Goal: Task Accomplishment & Management: Manage account settings

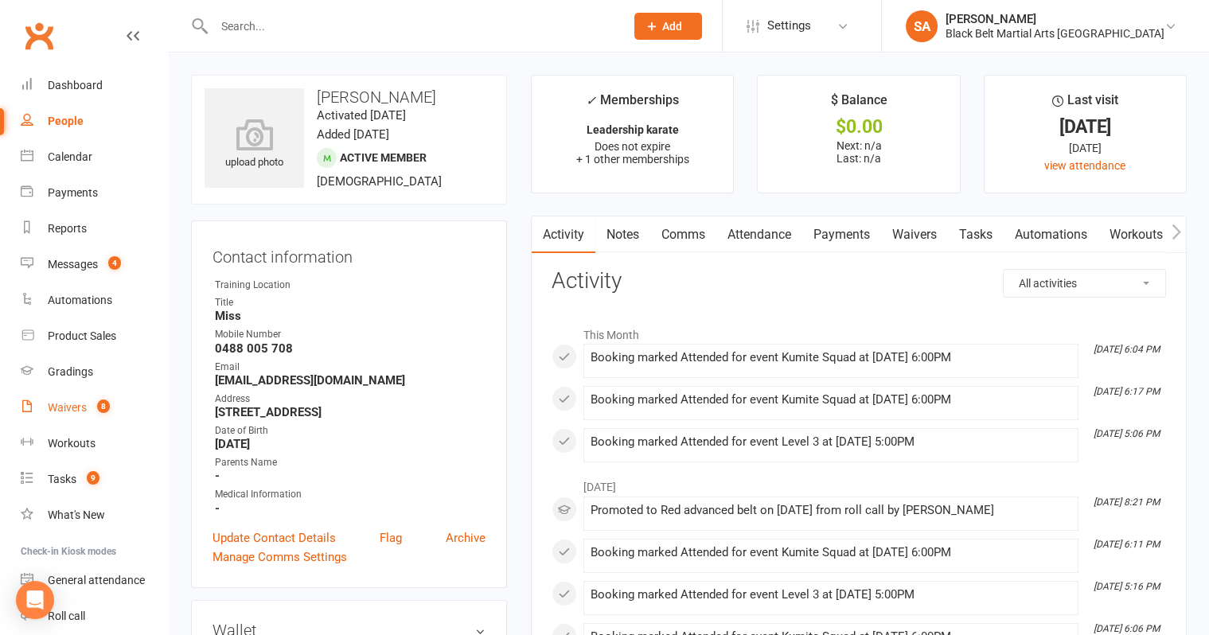
click at [72, 416] on link "Waivers 8" at bounding box center [94, 408] width 147 height 36
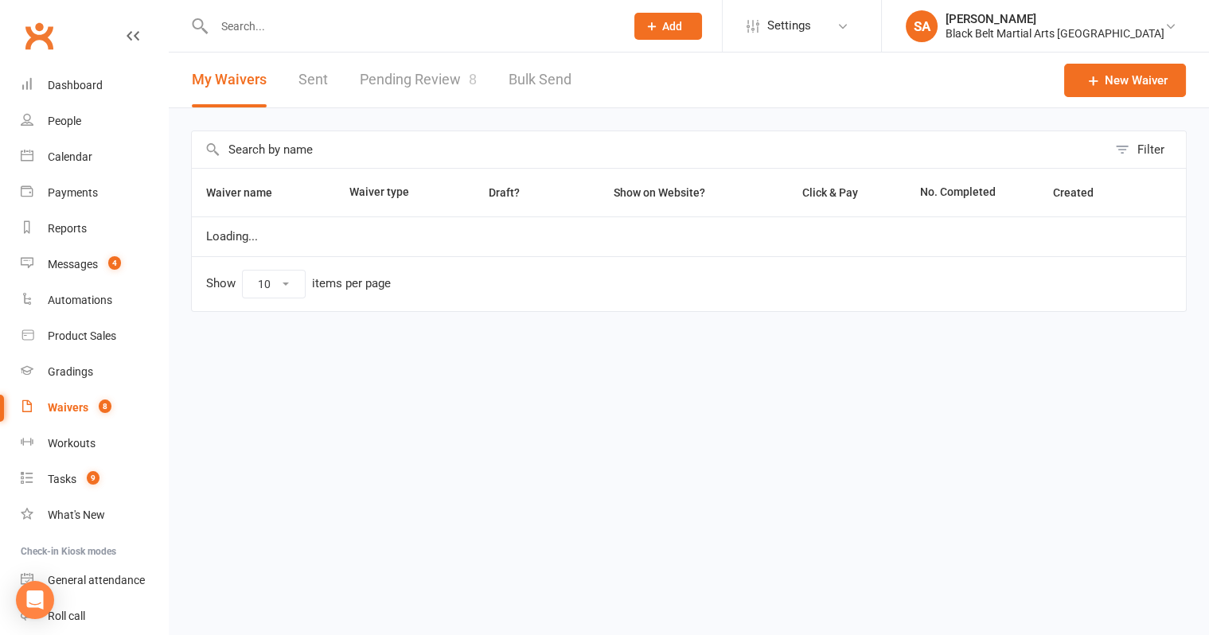
select select "100"
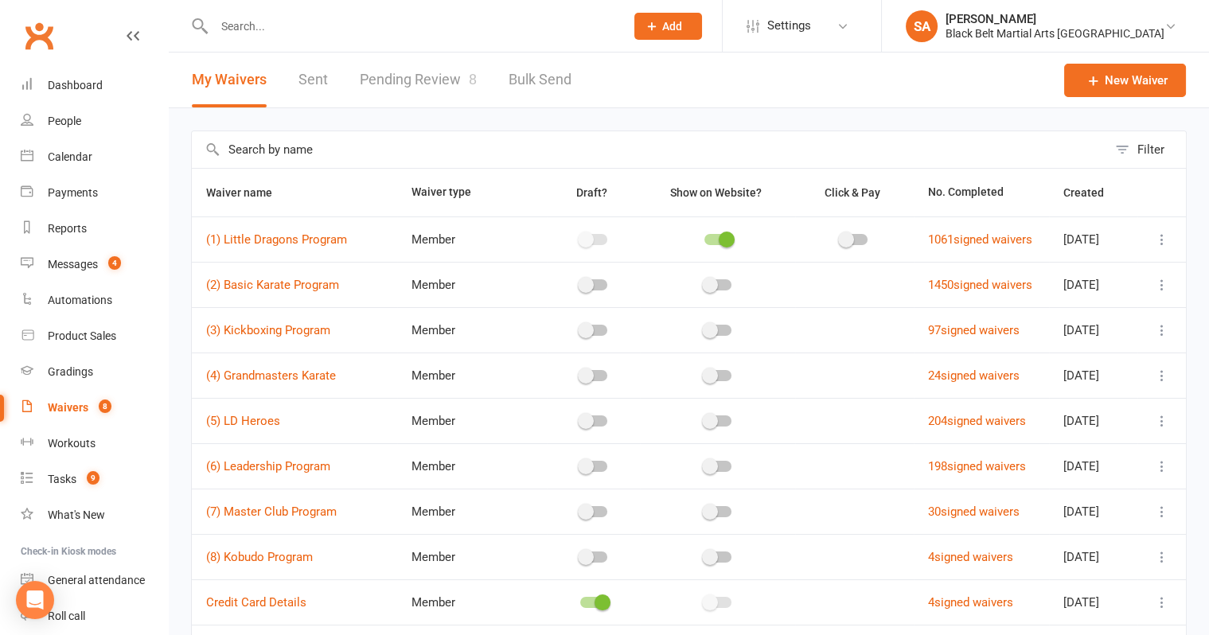
click at [446, 88] on link "Pending Review 8" at bounding box center [418, 80] width 117 height 55
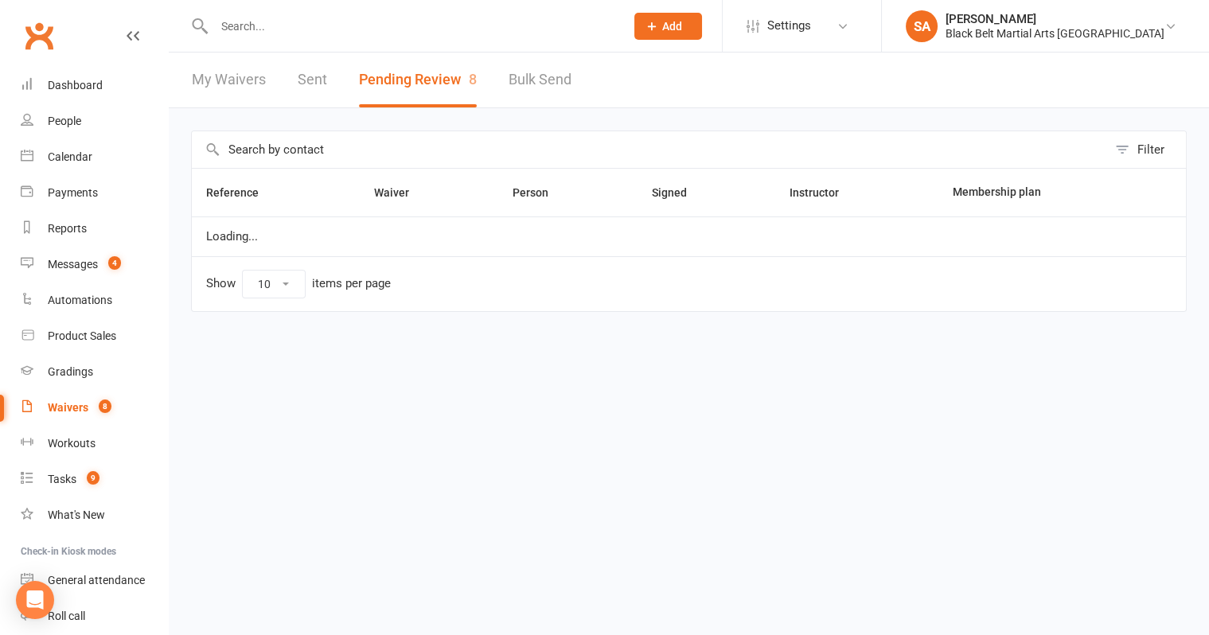
select select "50"
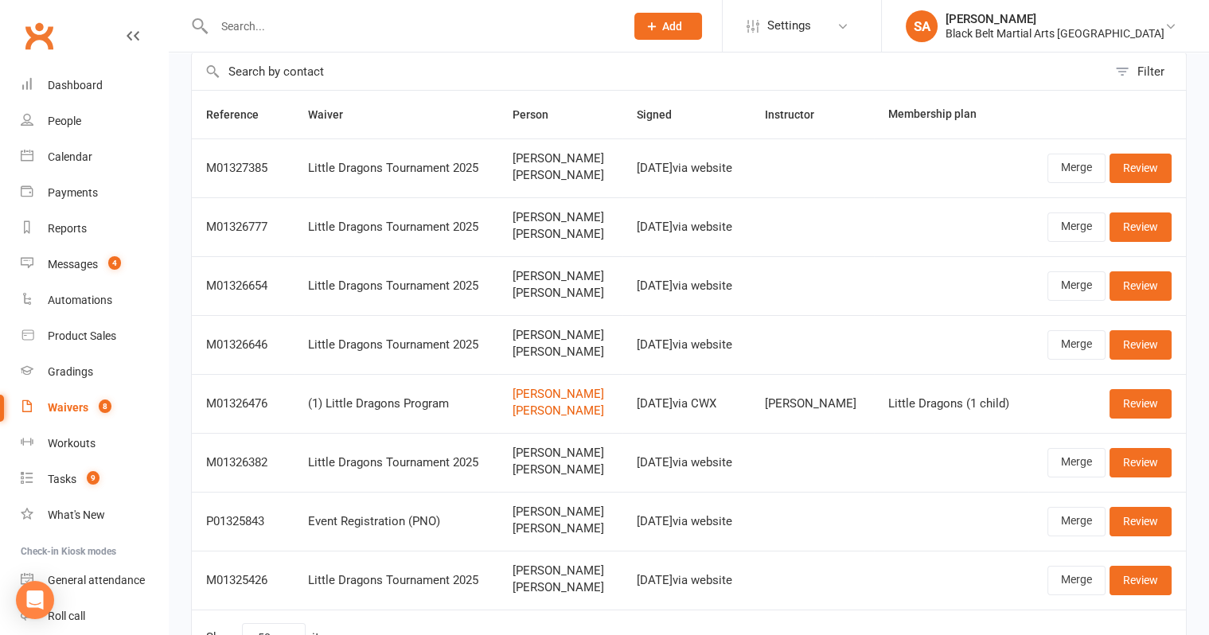
scroll to position [82, 0]
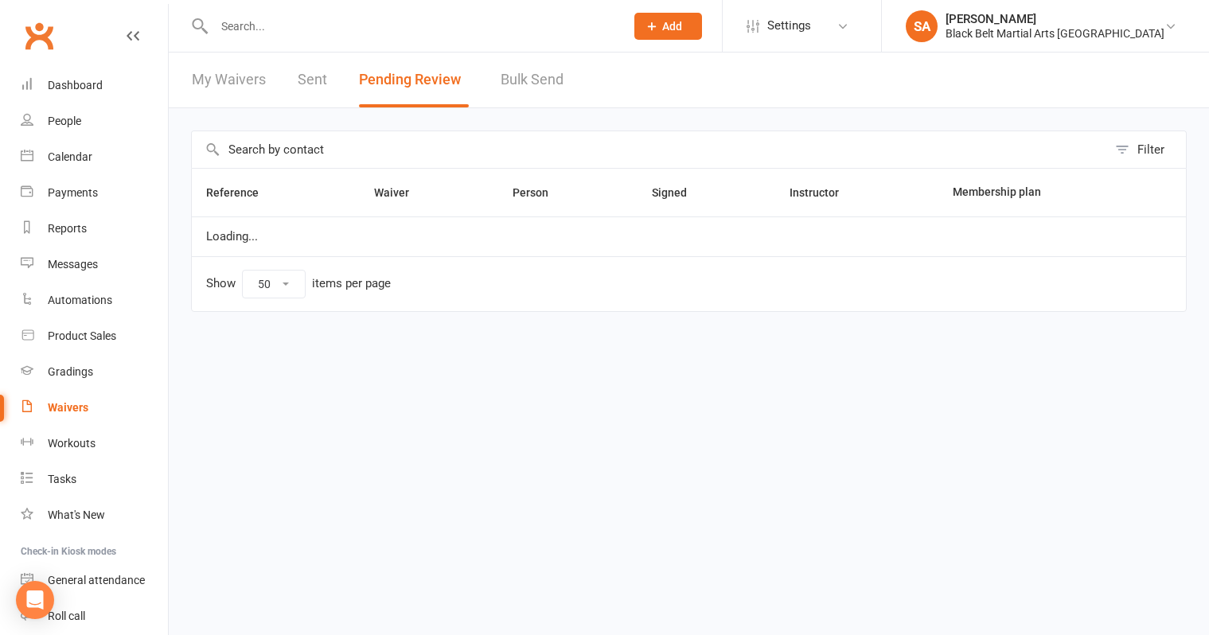
select select "50"
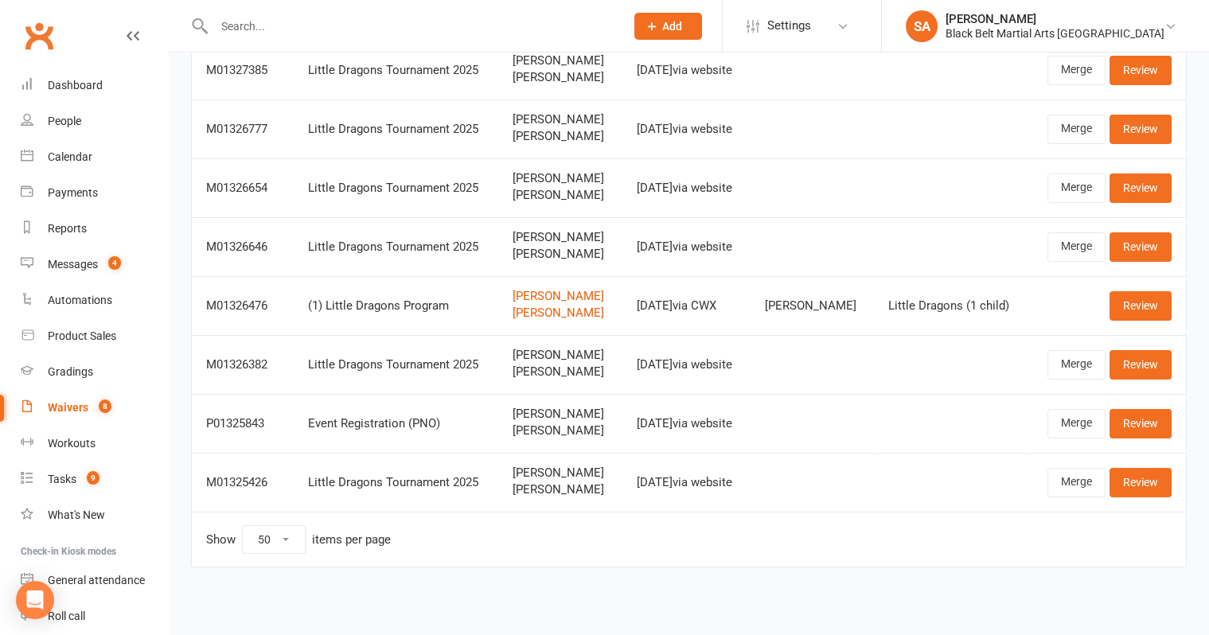
scroll to position [184, 0]
click at [1139, 307] on link "Review" at bounding box center [1140, 305] width 62 height 29
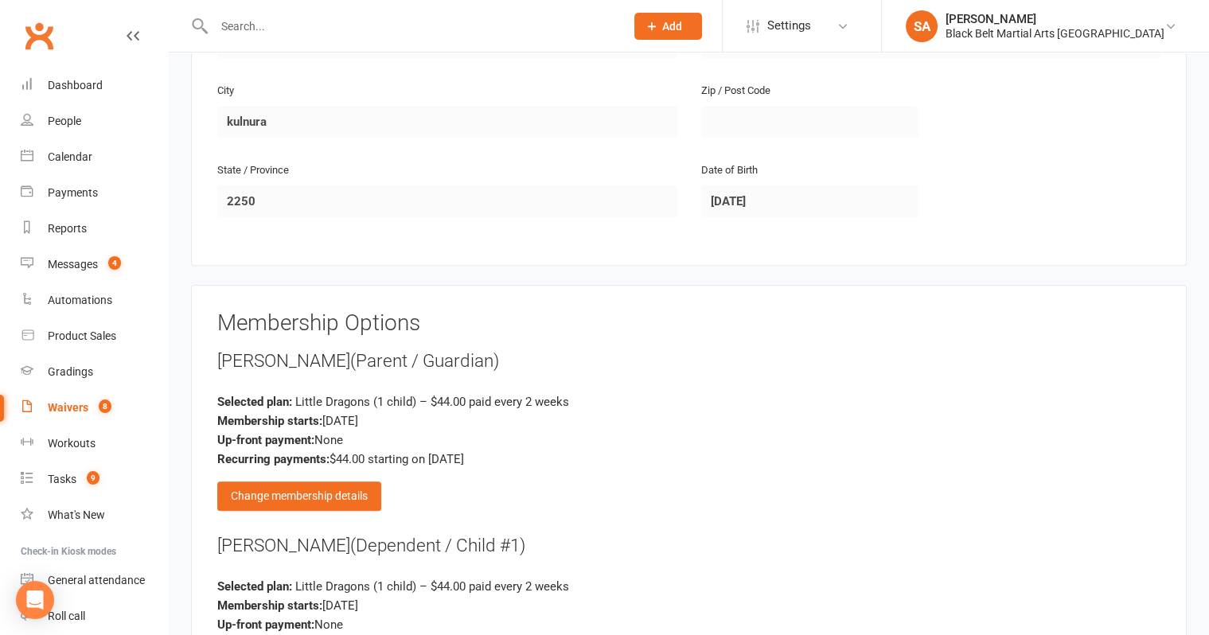
scroll to position [1180, 0]
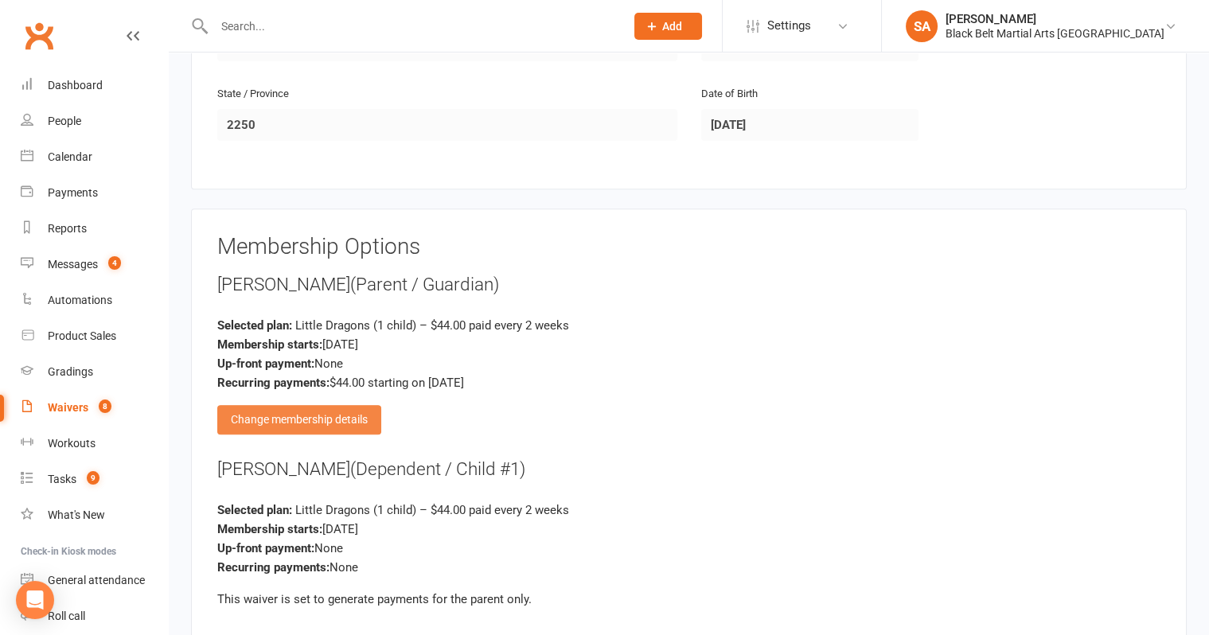
click at [252, 405] on div "Change membership details" at bounding box center [299, 419] width 164 height 29
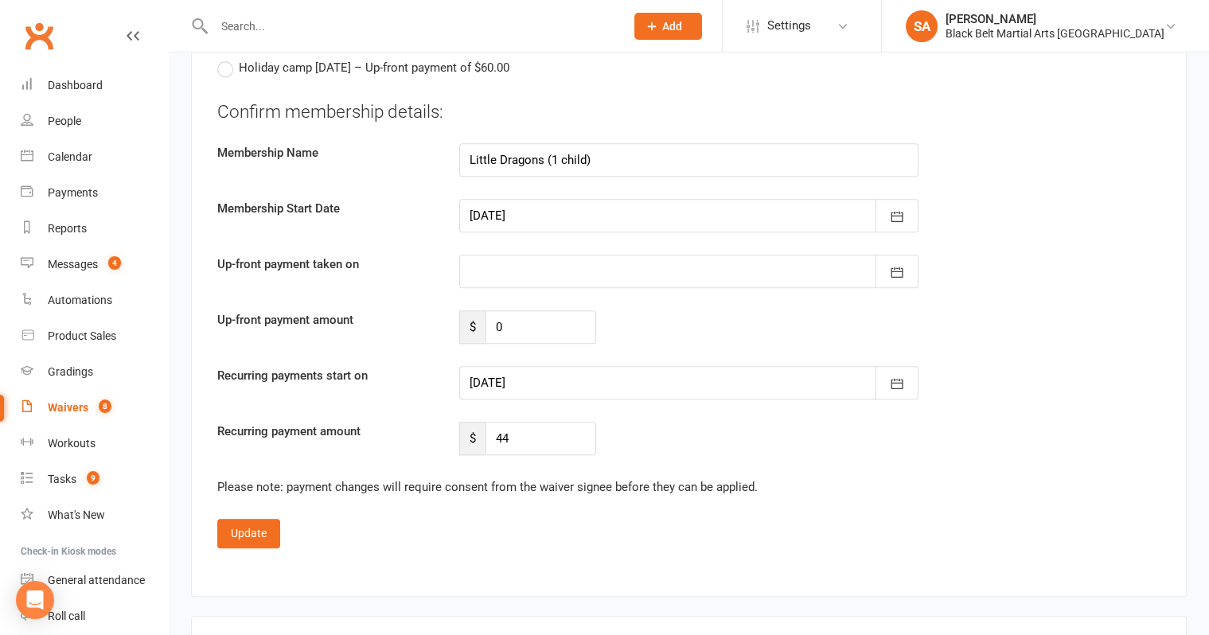
scroll to position [3244, 0]
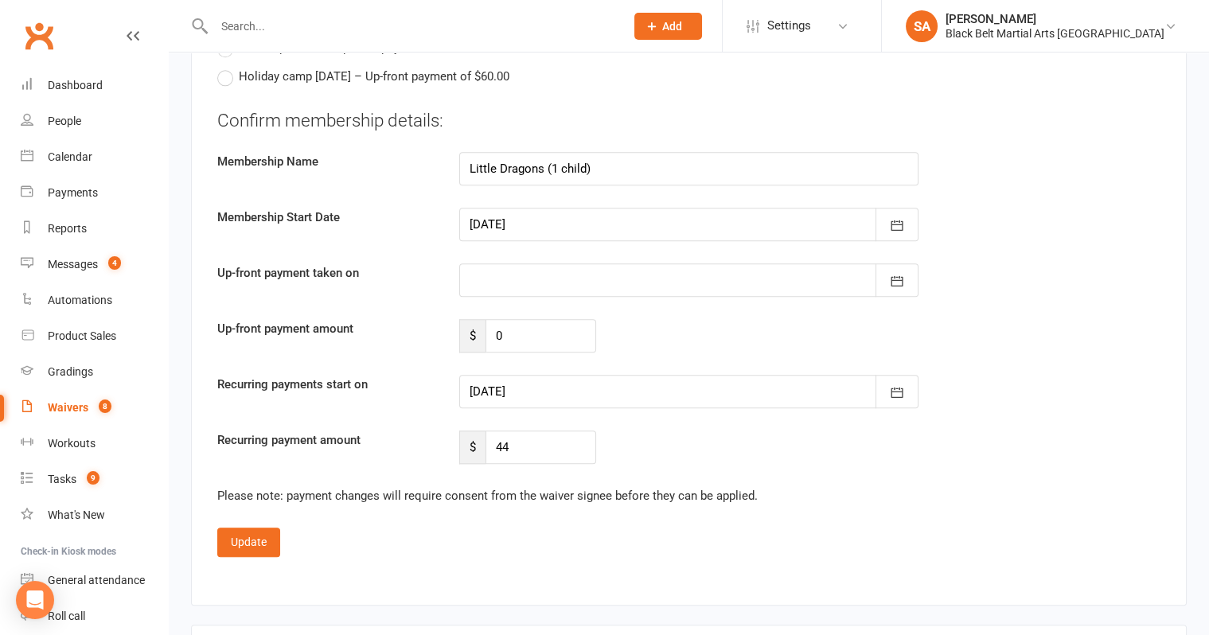
click at [531, 375] on div at bounding box center [689, 391] width 460 height 33
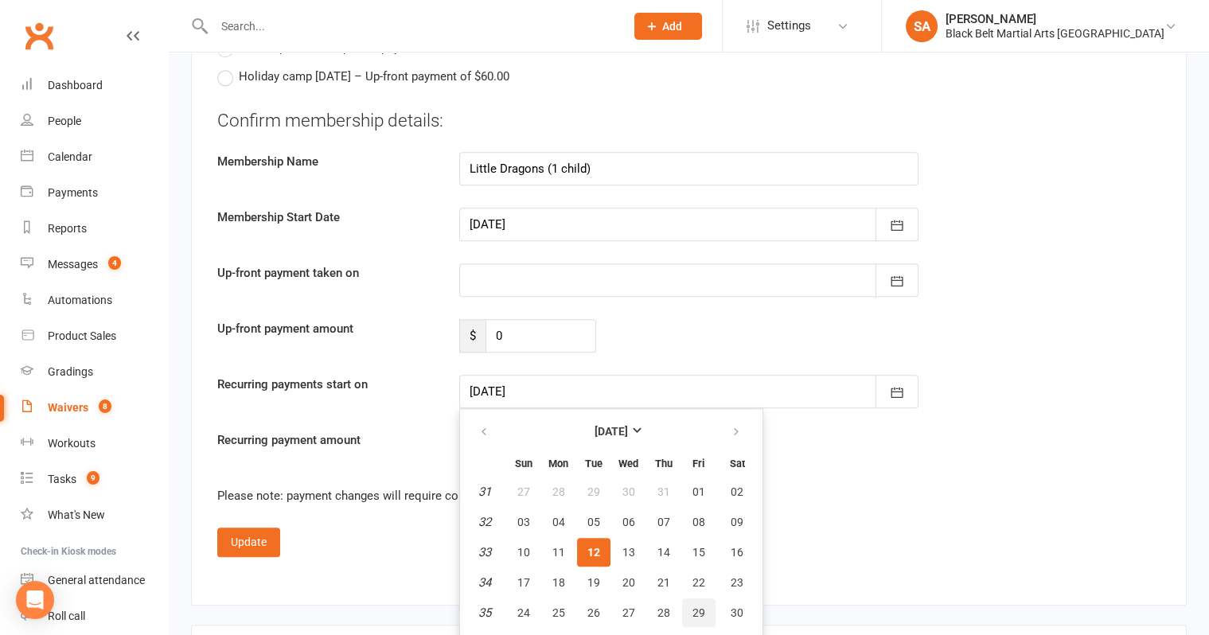
click at [698, 606] on span "29" at bounding box center [698, 612] width 13 height 13
type input "29 Aug 2025"
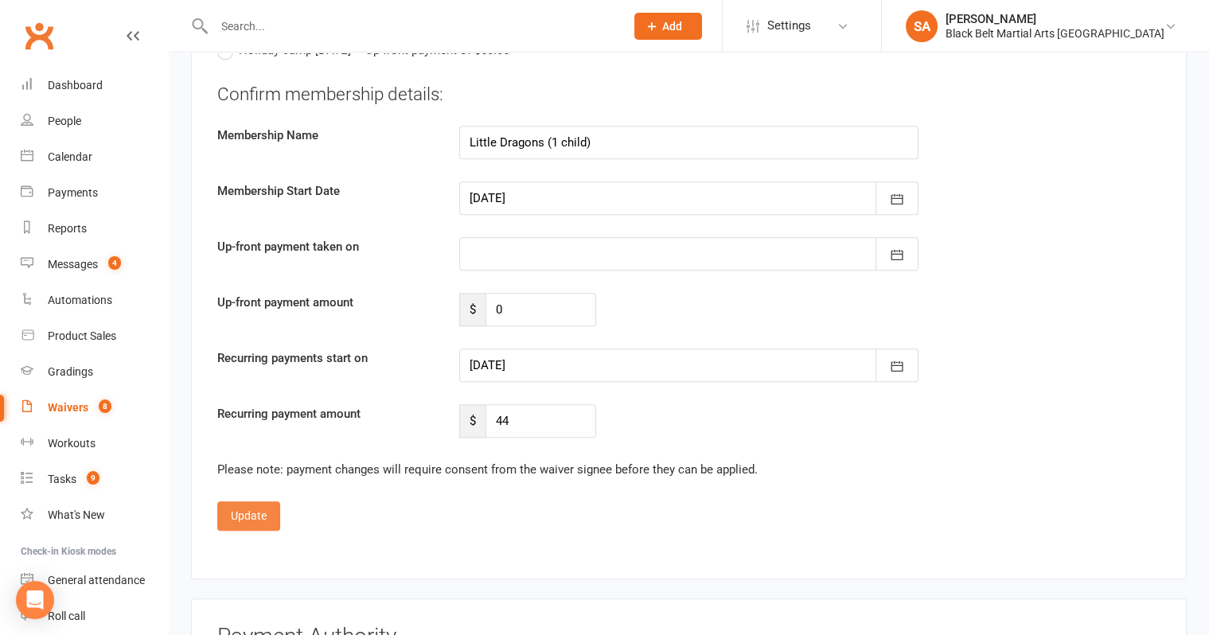
click at [239, 501] on button "Update" at bounding box center [248, 515] width 63 height 29
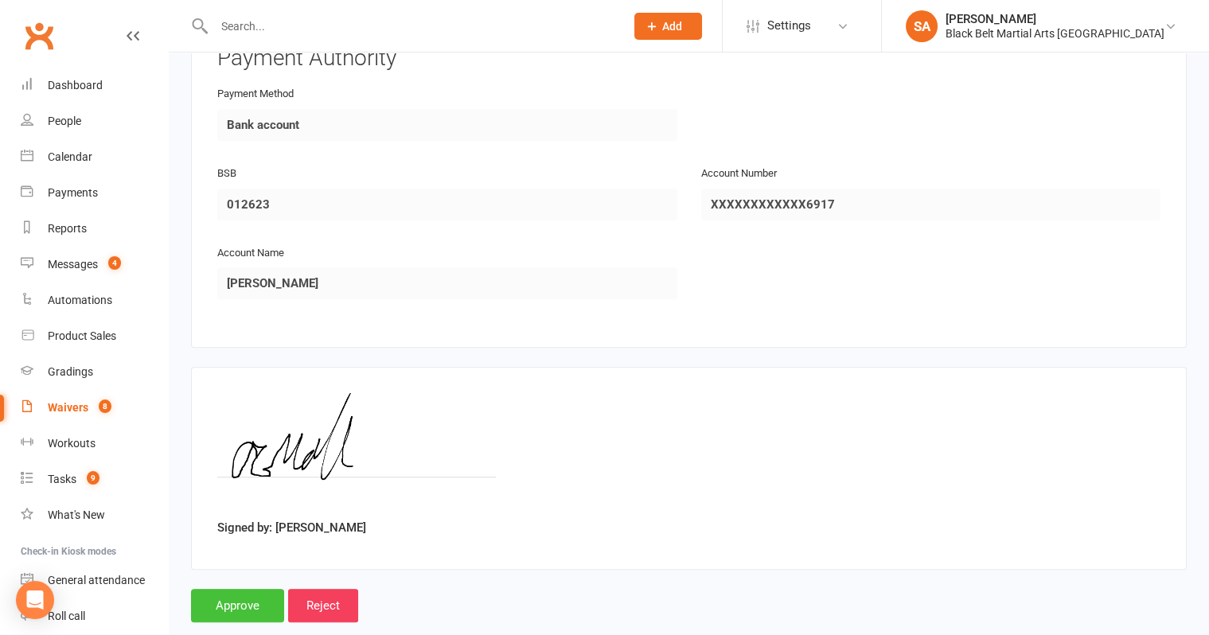
click at [228, 589] on input "Approve" at bounding box center [237, 605] width 93 height 33
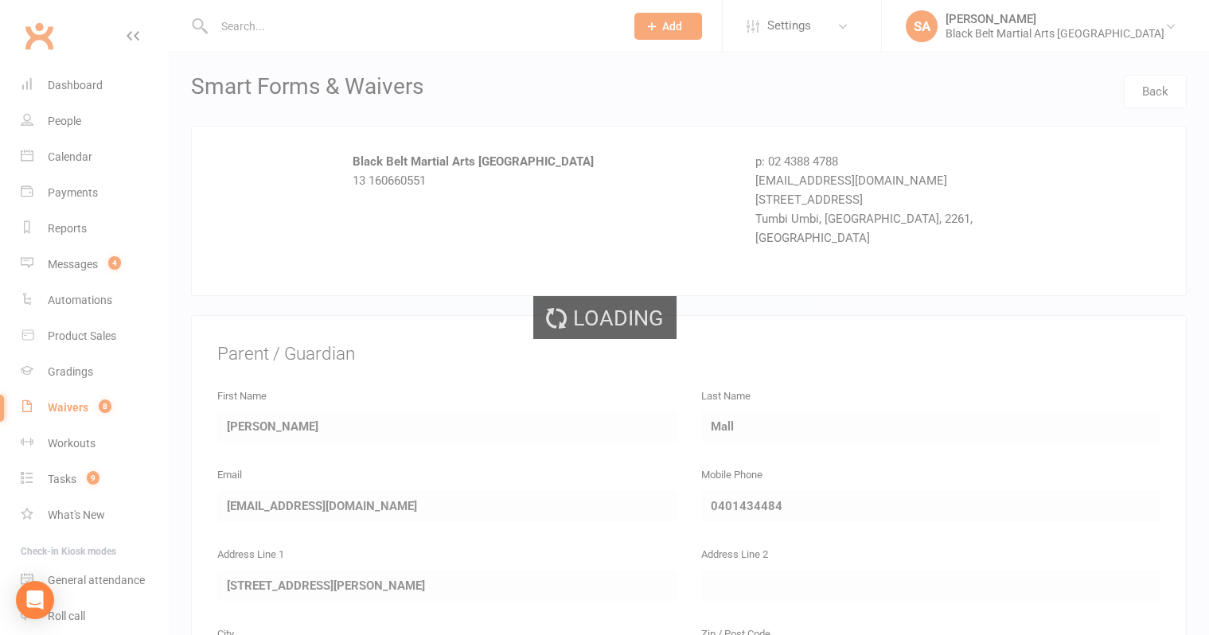
select select "50"
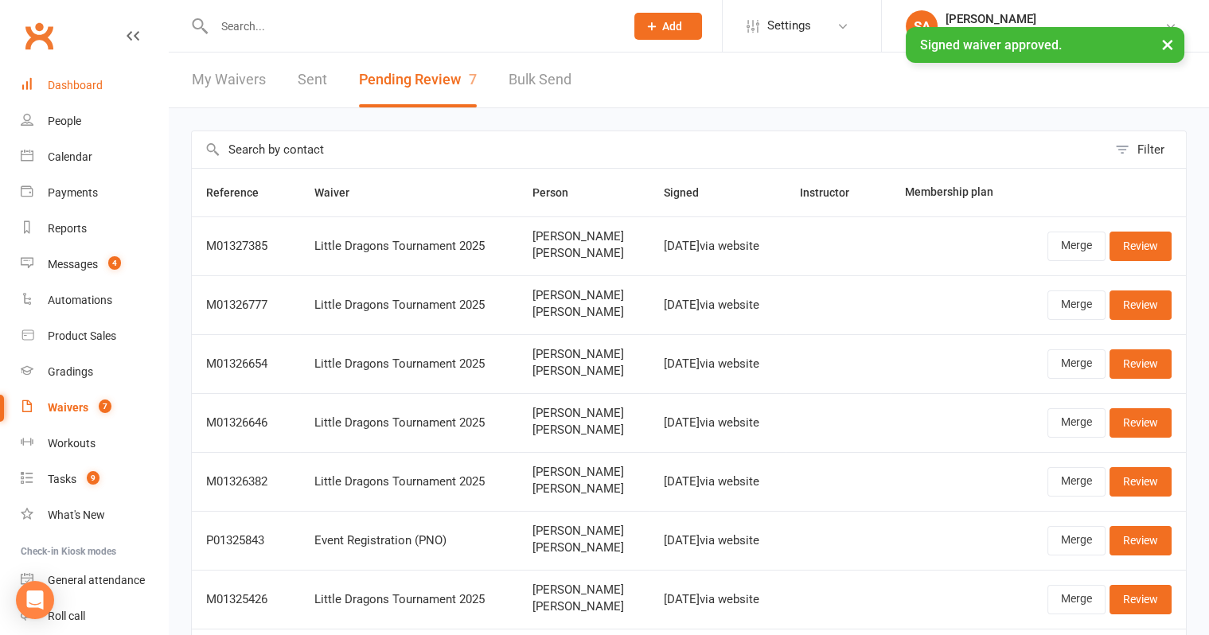
click at [73, 84] on div "Dashboard" at bounding box center [75, 85] width 55 height 13
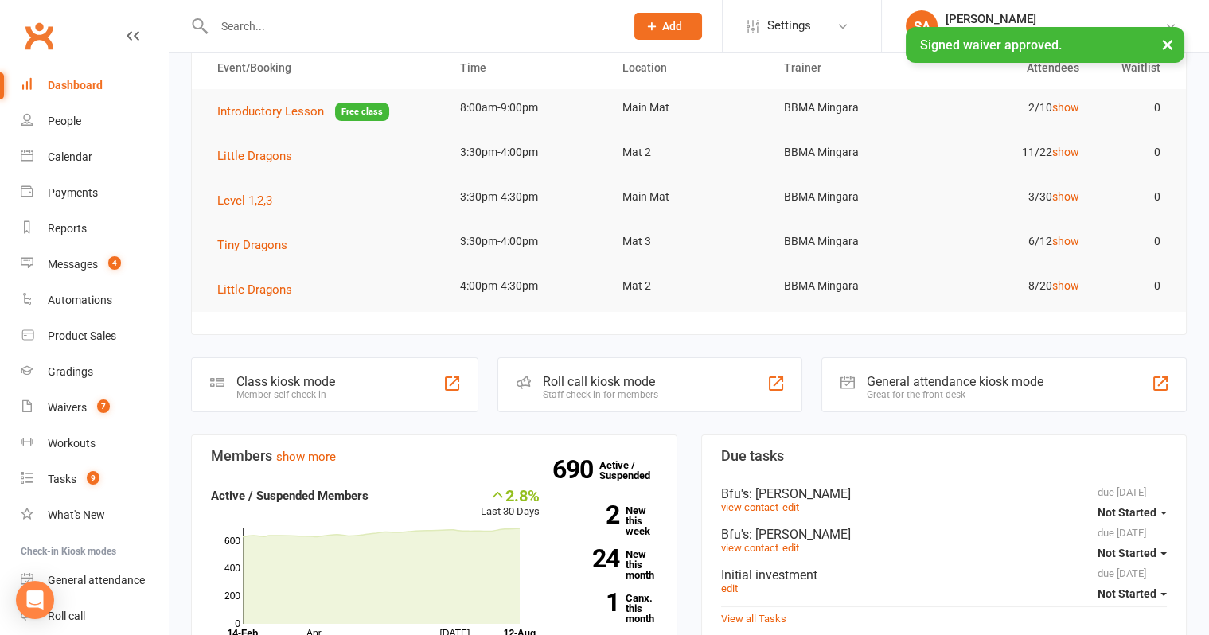
scroll to position [372, 0]
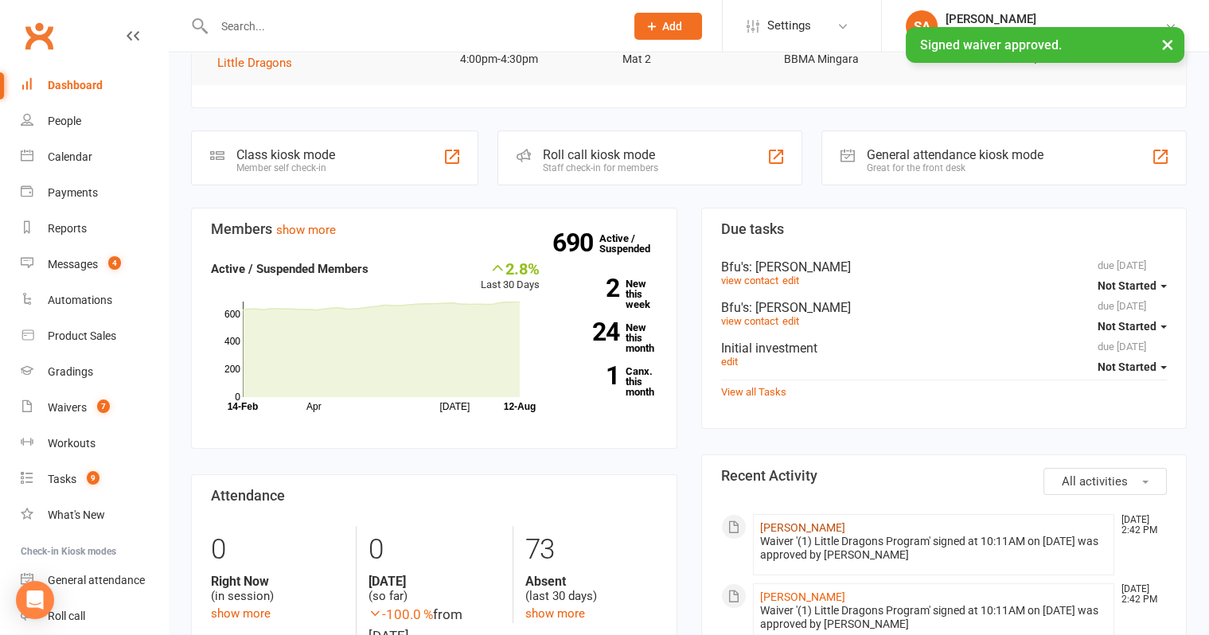
click at [808, 524] on link "Nathaniel Mall" at bounding box center [802, 527] width 85 height 13
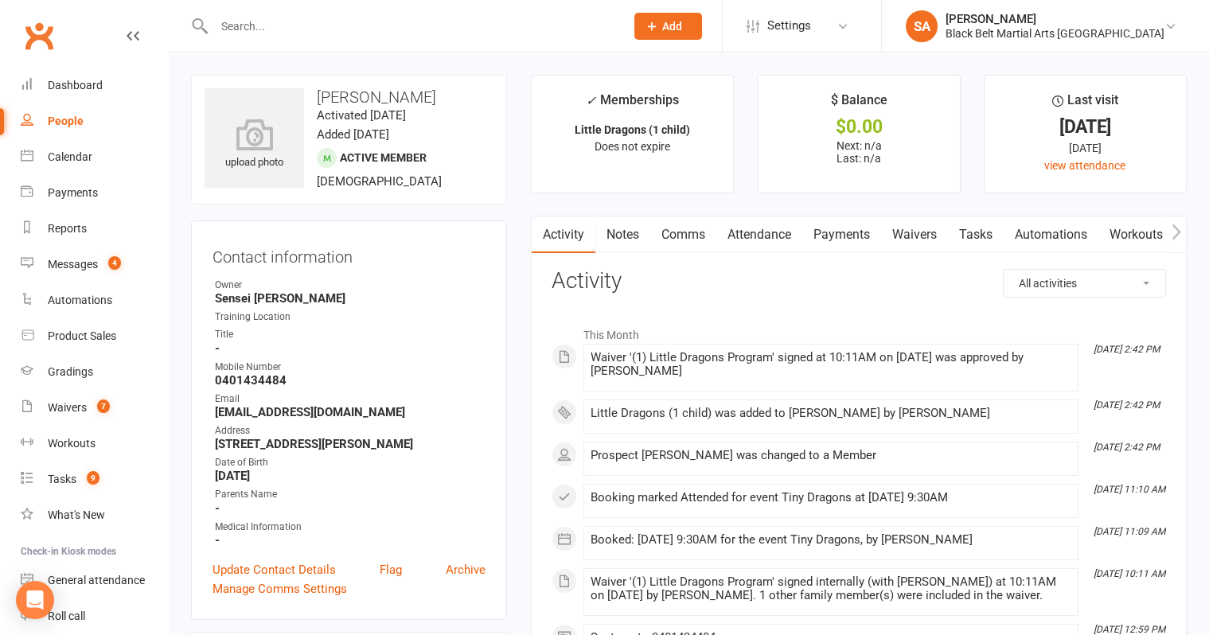
click at [841, 229] on link "Payments" at bounding box center [841, 234] width 79 height 37
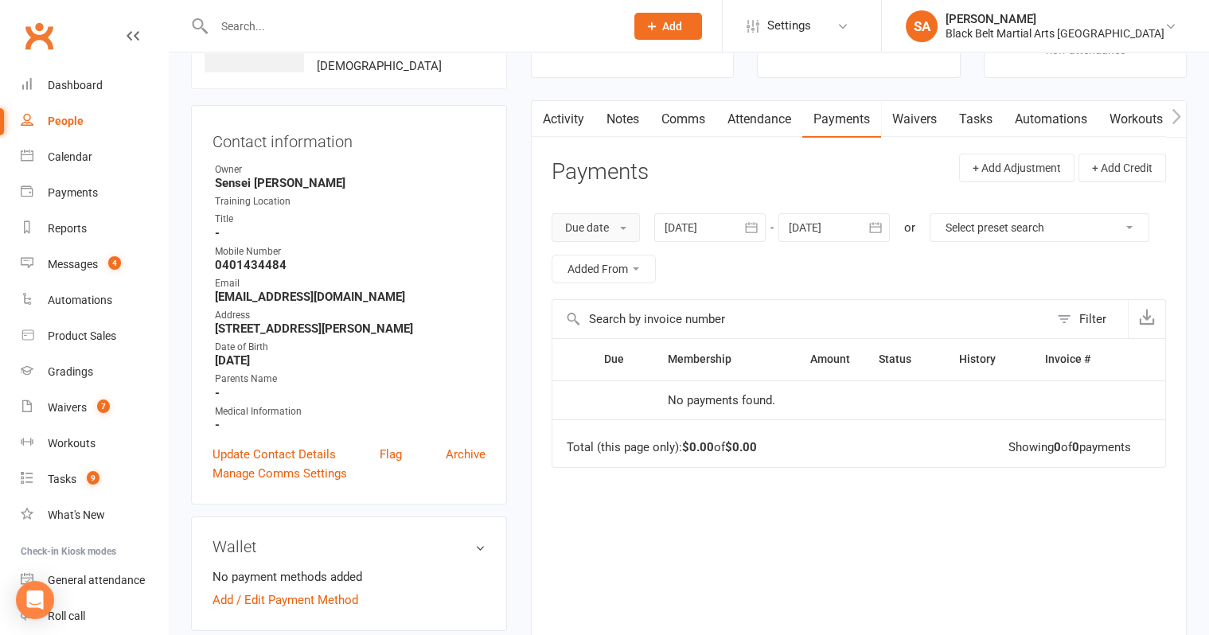
scroll to position [121, 0]
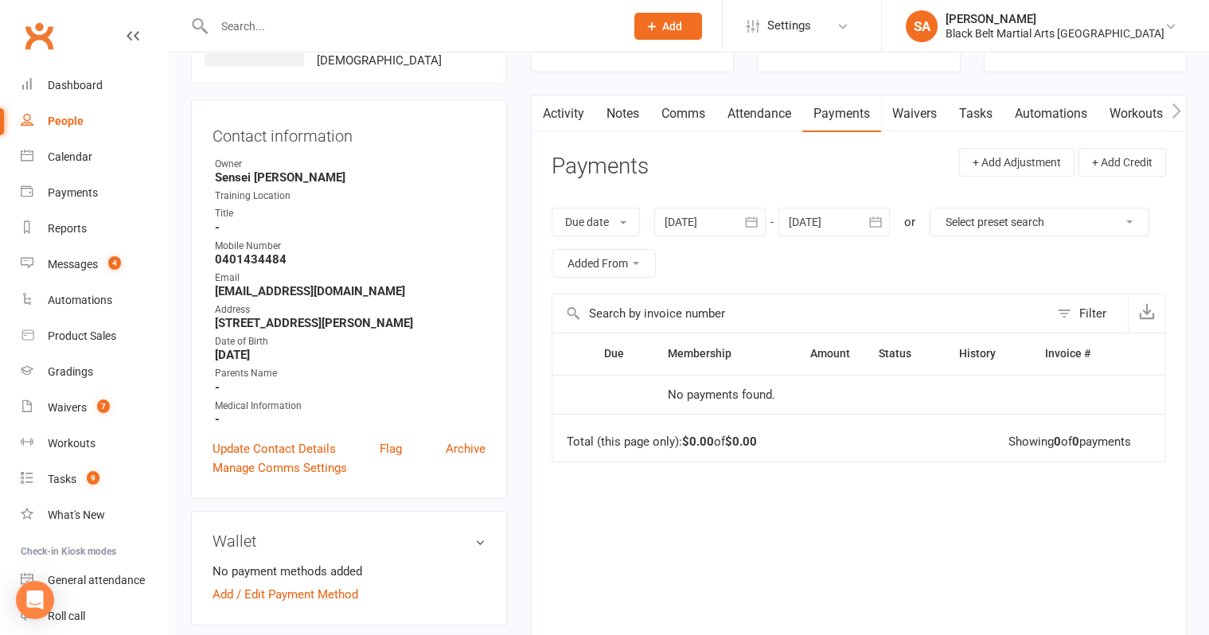
click at [765, 123] on link "Attendance" at bounding box center [759, 113] width 86 height 37
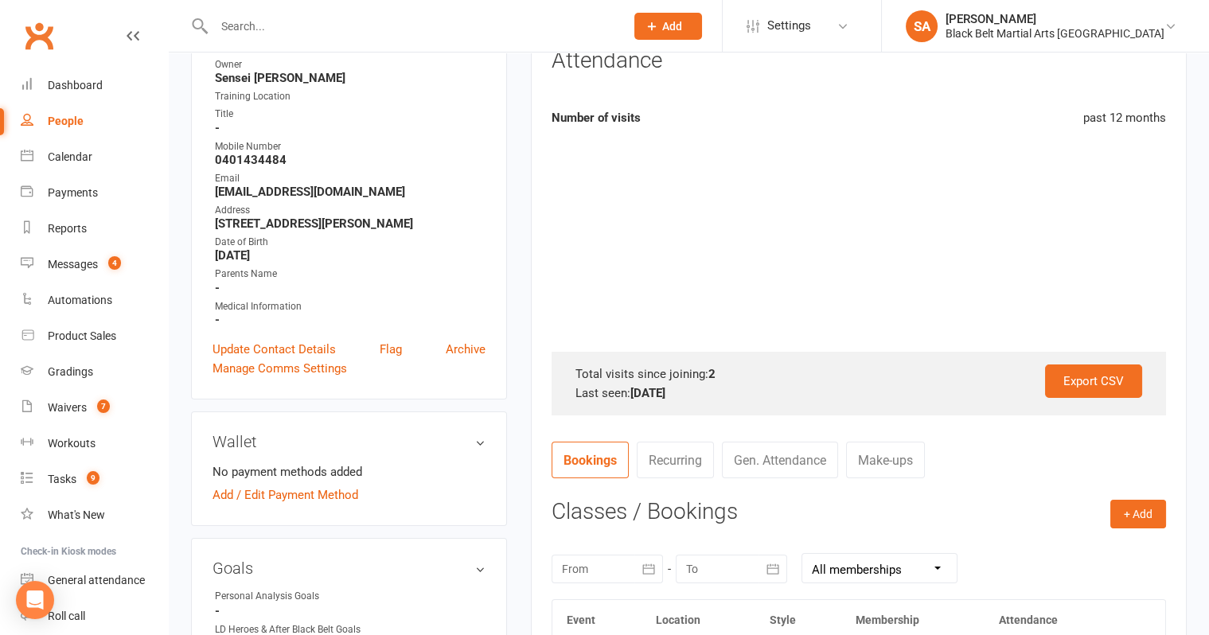
scroll to position [240, 0]
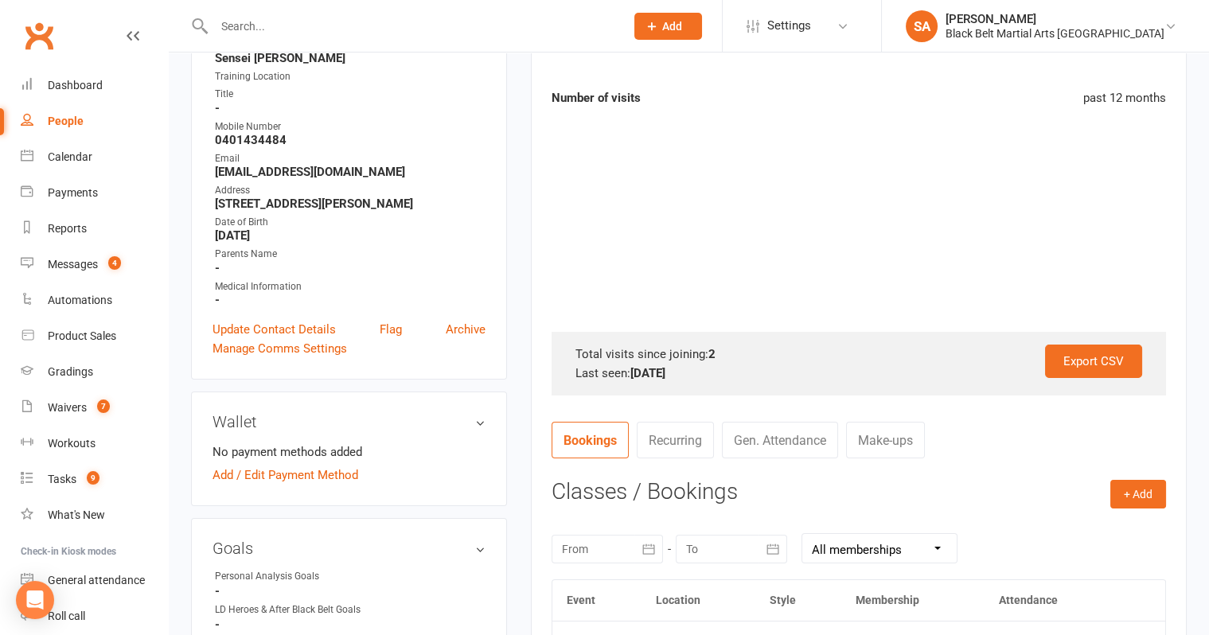
click at [1142, 508] on div "+ Add Book Event Add Appointment Book a Friend Classes / Bookings August 2025 S…" at bounding box center [858, 640] width 614 height 321
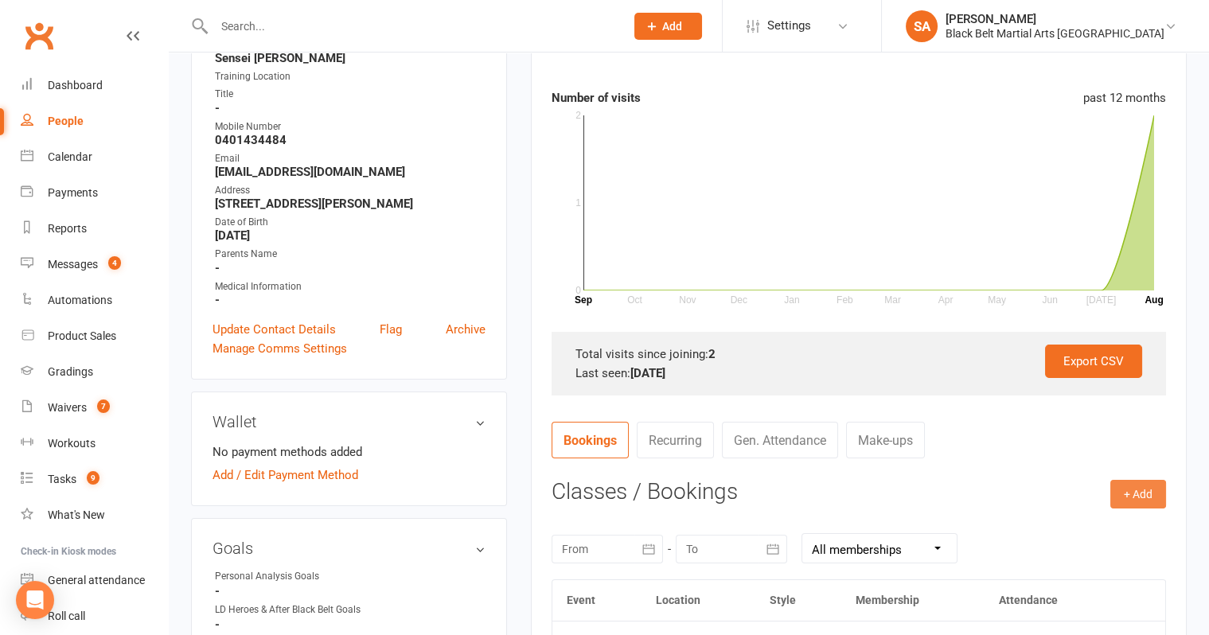
click at [1142, 495] on button "+ Add" at bounding box center [1138, 494] width 56 height 29
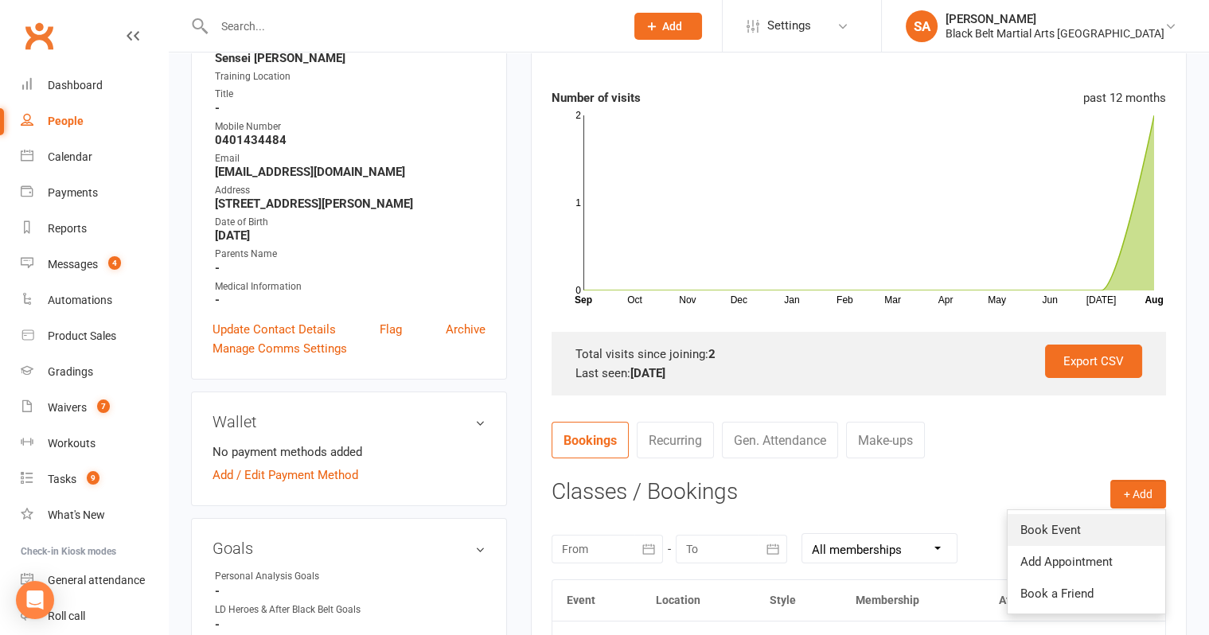
click at [1117, 531] on link "Book Event" at bounding box center [1086, 530] width 158 height 32
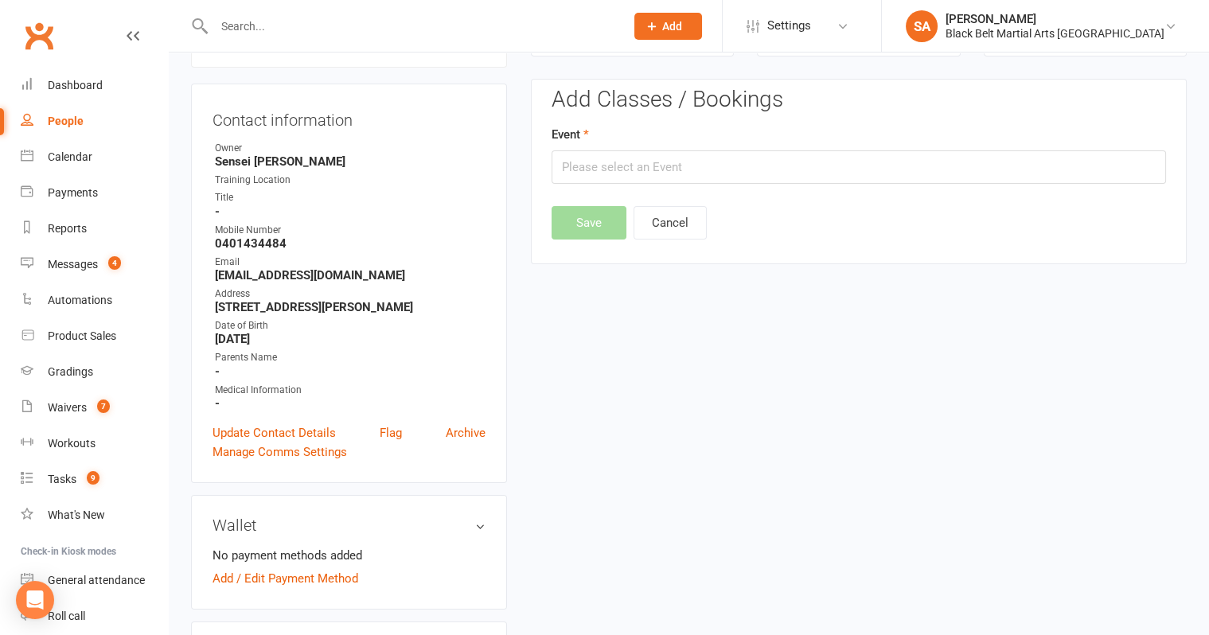
scroll to position [135, 0]
click at [780, 160] on input "text" at bounding box center [858, 168] width 614 height 33
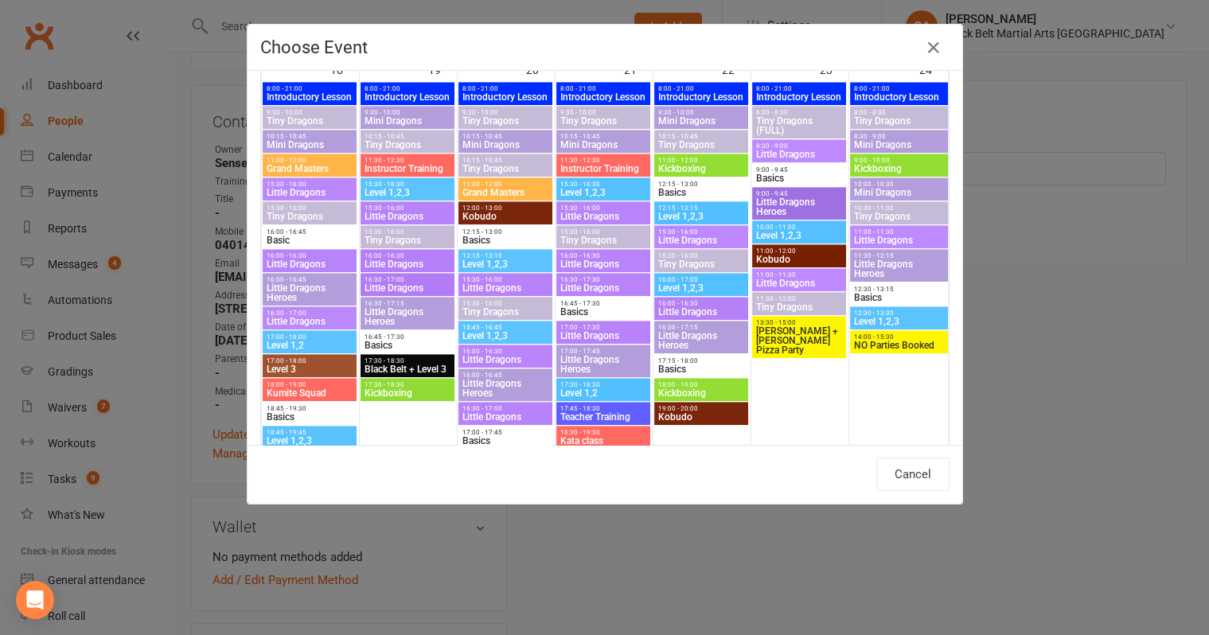
scroll to position [1882, 0]
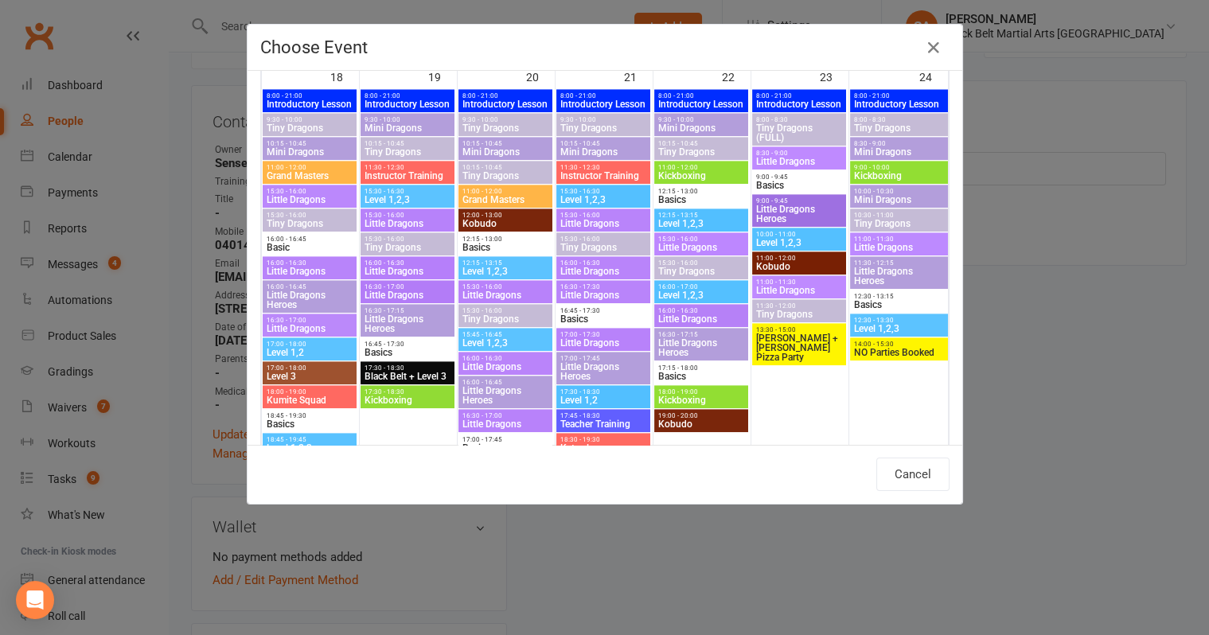
click at [309, 127] on span "Tiny Dragons" at bounding box center [310, 128] width 88 height 10
type input "Tiny Dragons - Aug 18, 2025 9:30:00 AM"
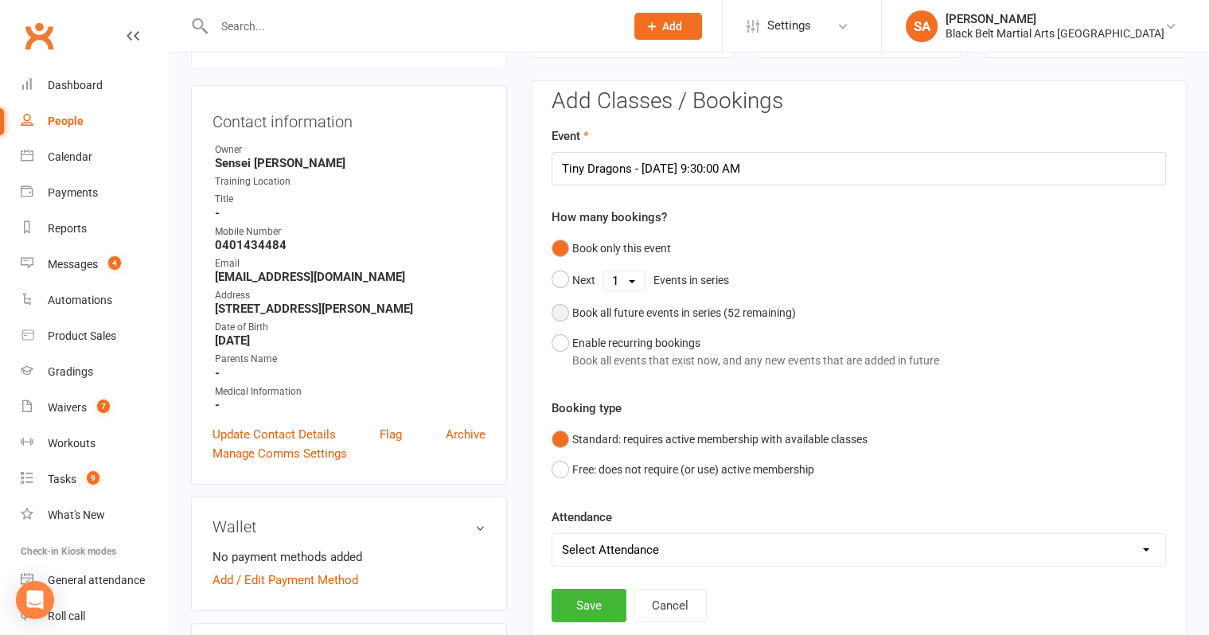
click at [569, 314] on button "Book all future events in series ( 52 remaining)" at bounding box center [673, 313] width 244 height 30
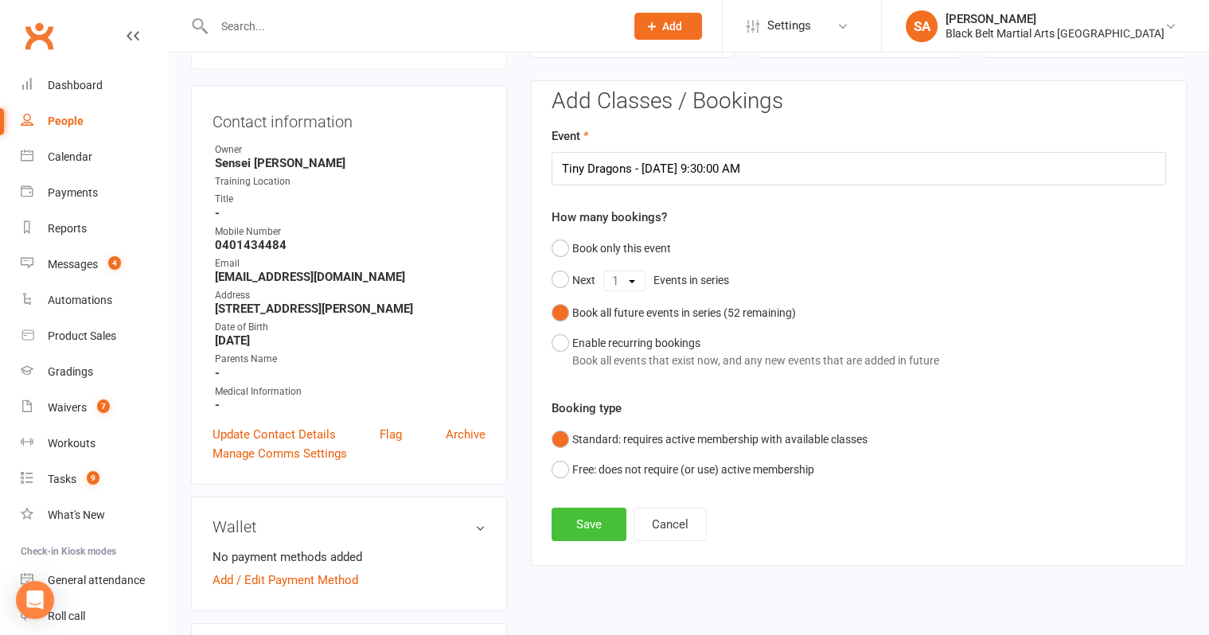
click at [591, 526] on button "Save" at bounding box center [588, 524] width 75 height 33
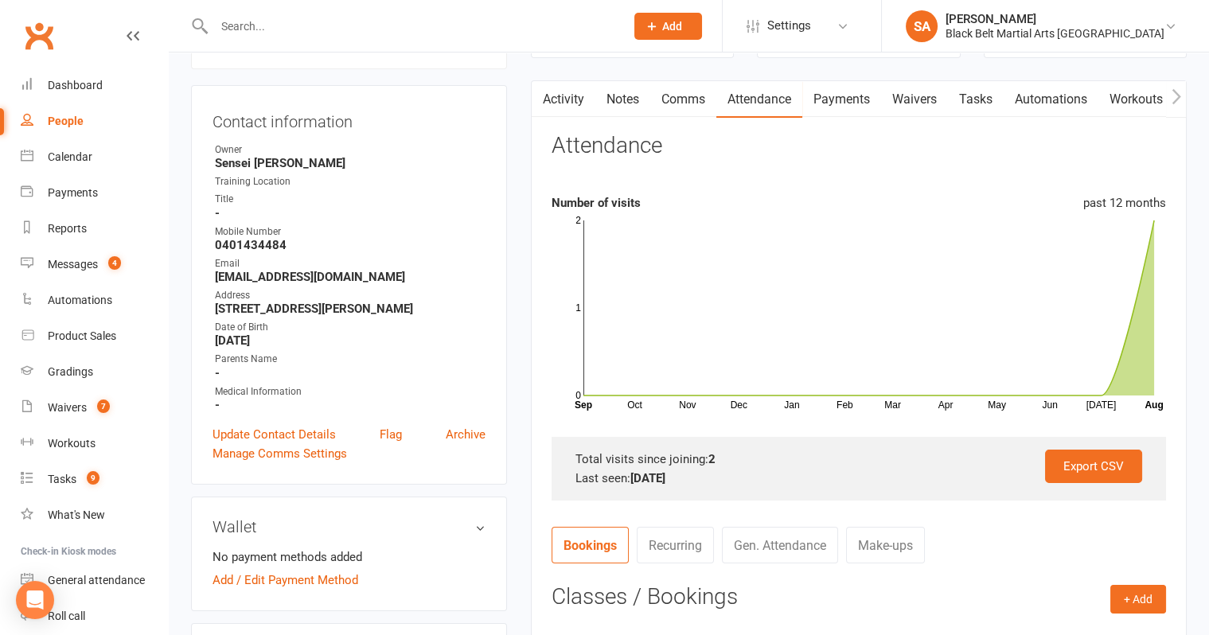
scroll to position [0, 0]
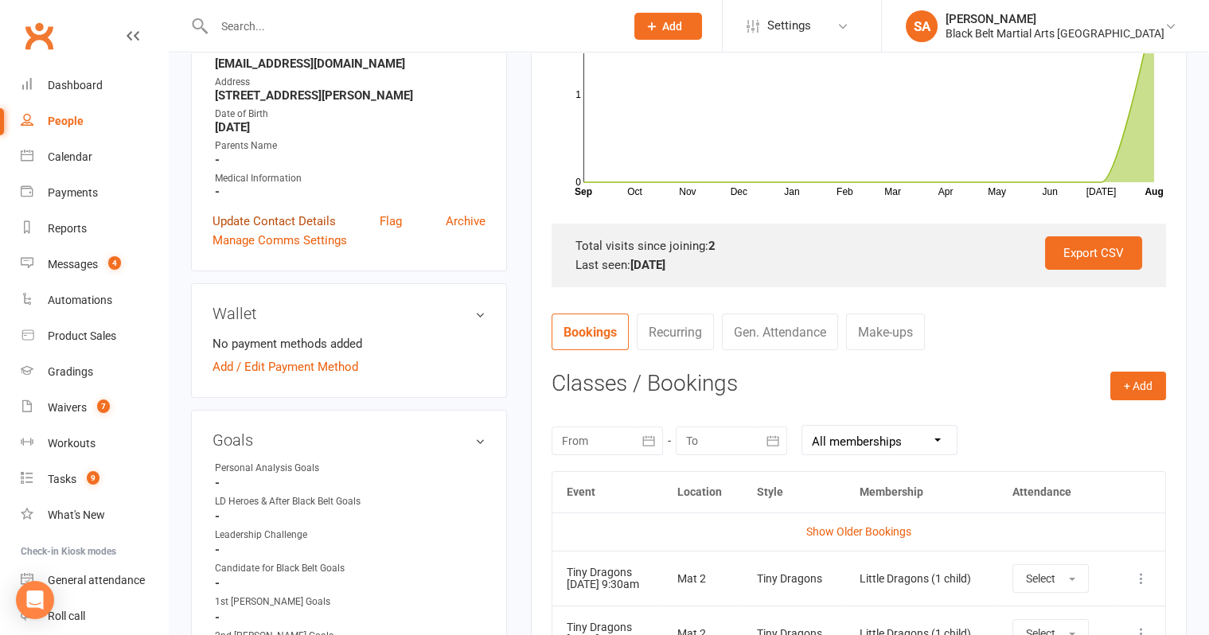
click at [288, 219] on link "Update Contact Details" at bounding box center [273, 221] width 123 height 19
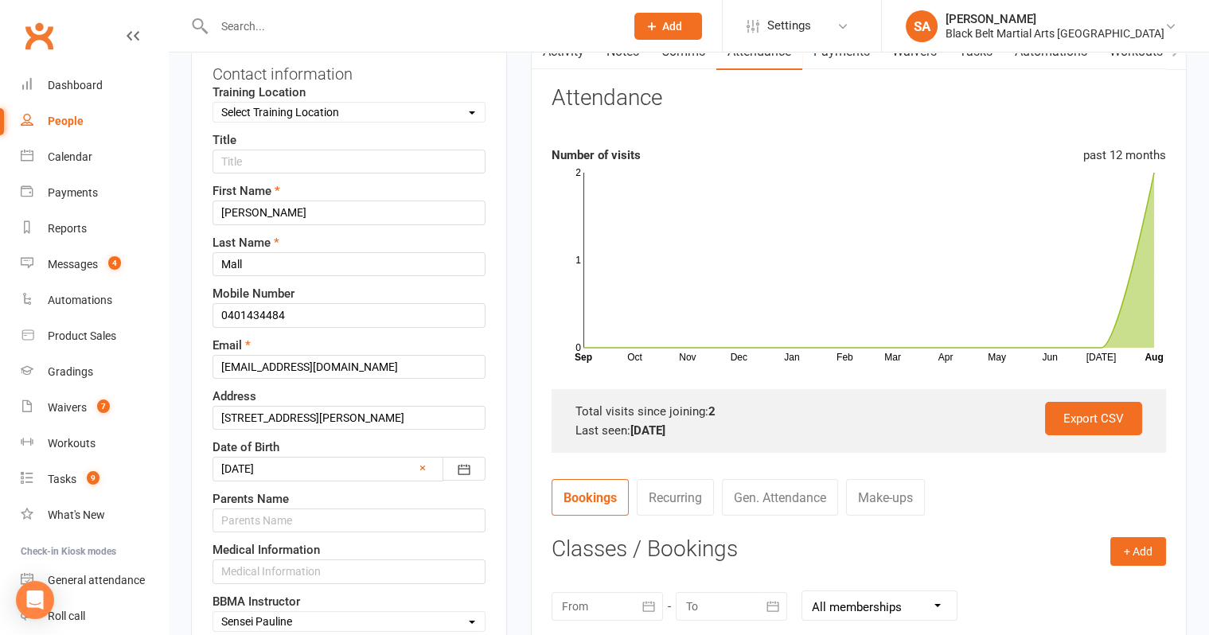
scroll to position [74, 0]
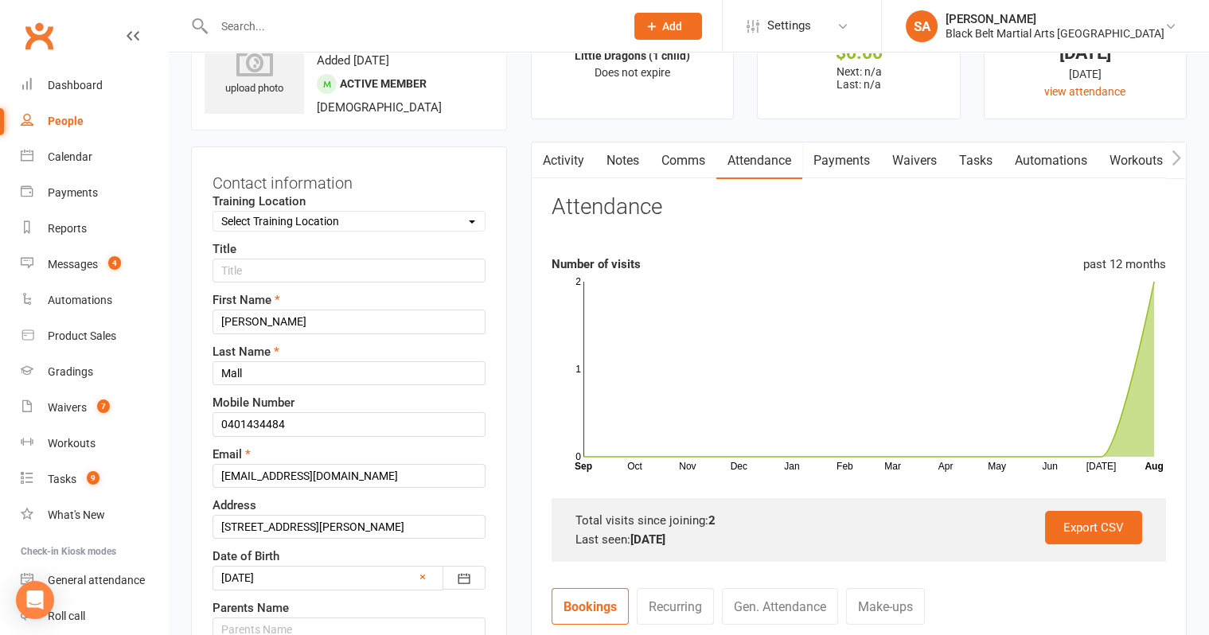
click at [270, 222] on select "Select Training Location Main Mat Mat 2 Mat 3" at bounding box center [348, 221] width 271 height 18
select select "1"
click at [252, 255] on div "Title" at bounding box center [348, 260] width 273 height 43
click at [252, 266] on input "text" at bounding box center [348, 271] width 273 height 24
type input "Mr"
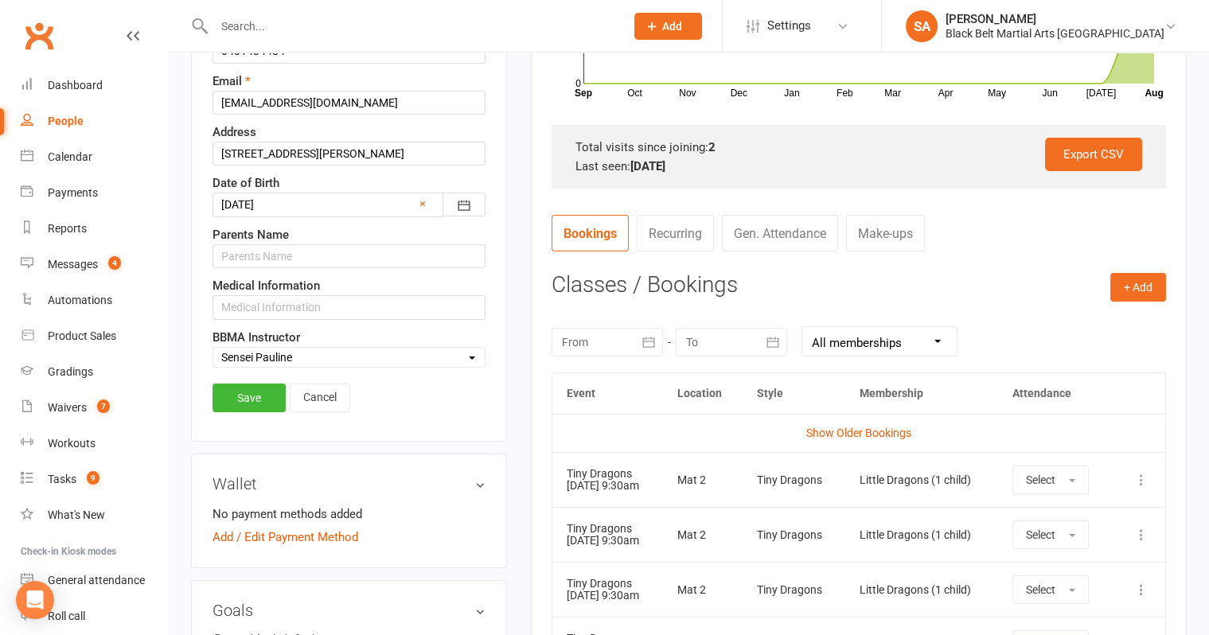
scroll to position [490, 0]
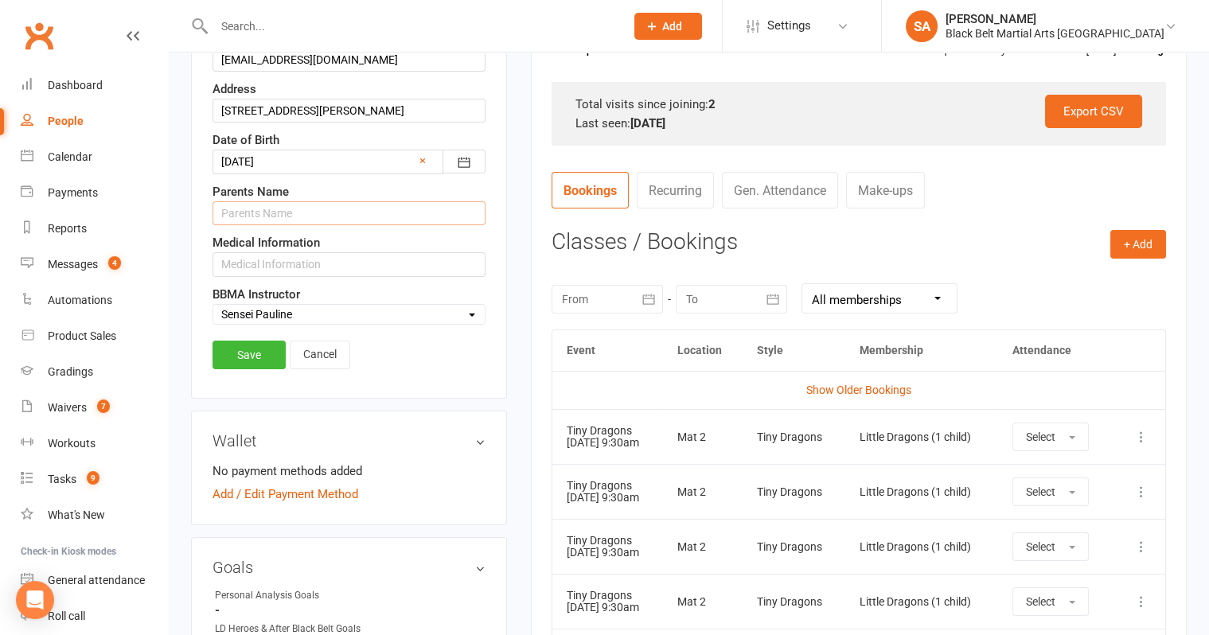
click at [283, 210] on input "text" at bounding box center [348, 213] width 273 height 24
click at [263, 252] on input "text" at bounding box center [348, 264] width 273 height 24
type input "Healthy"
drag, startPoint x: 294, startPoint y: 256, endPoint x: 220, endPoint y: 256, distance: 74.0
click at [220, 256] on input "Healthy" at bounding box center [348, 264] width 273 height 24
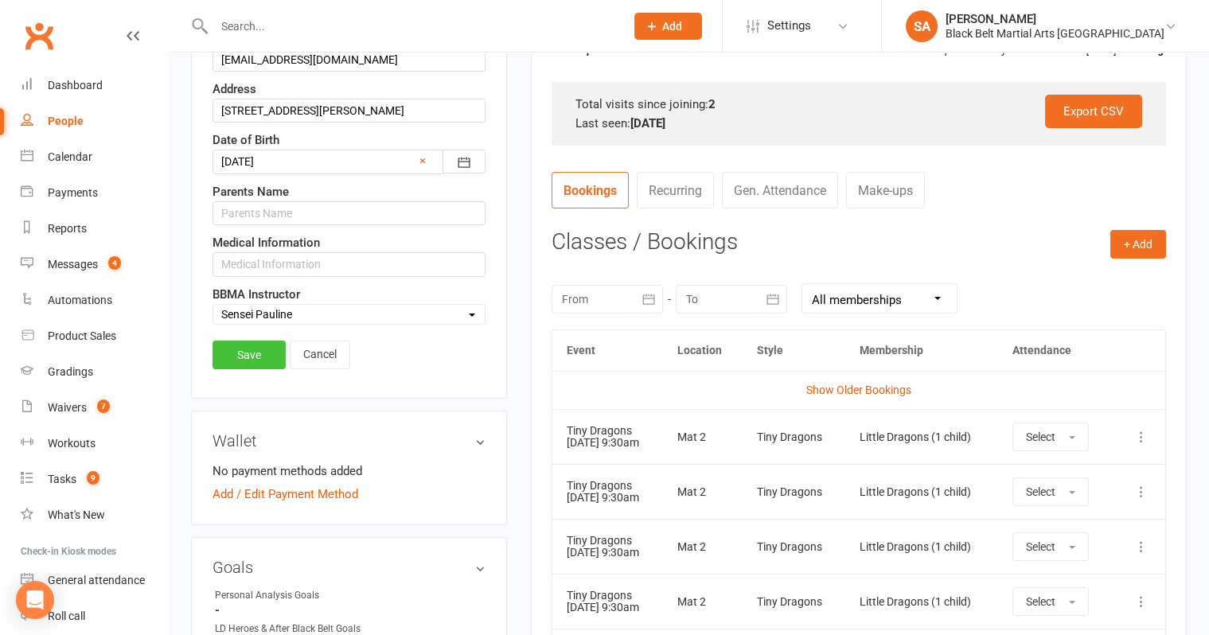
click at [239, 341] on link "Save" at bounding box center [248, 355] width 73 height 29
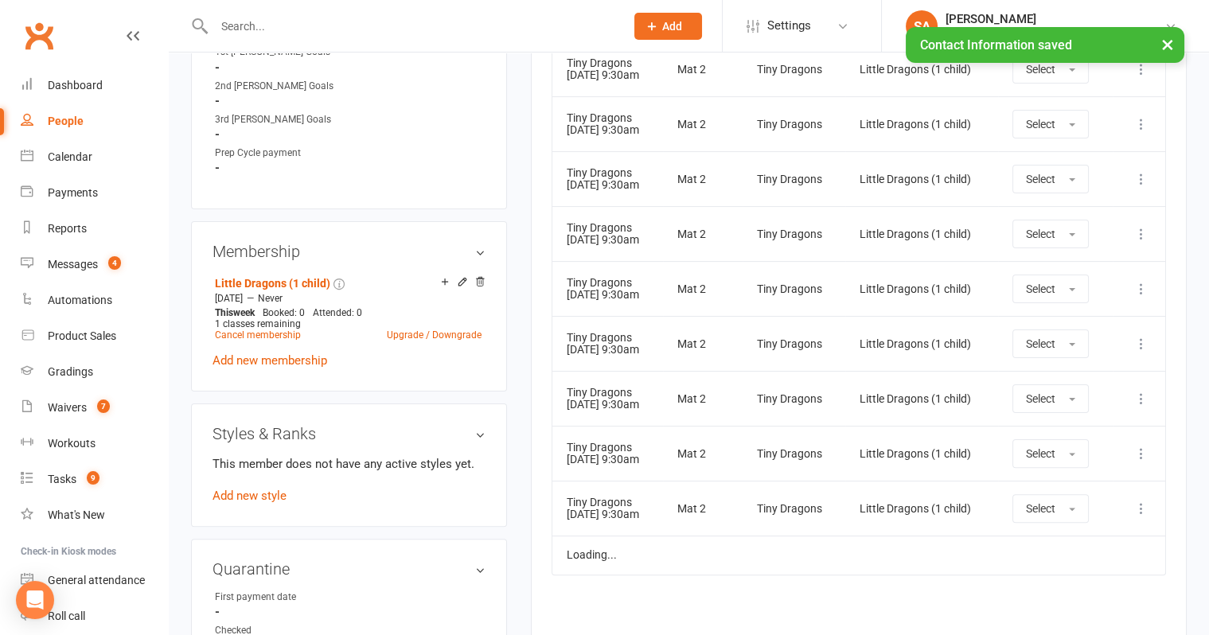
scroll to position [911, 0]
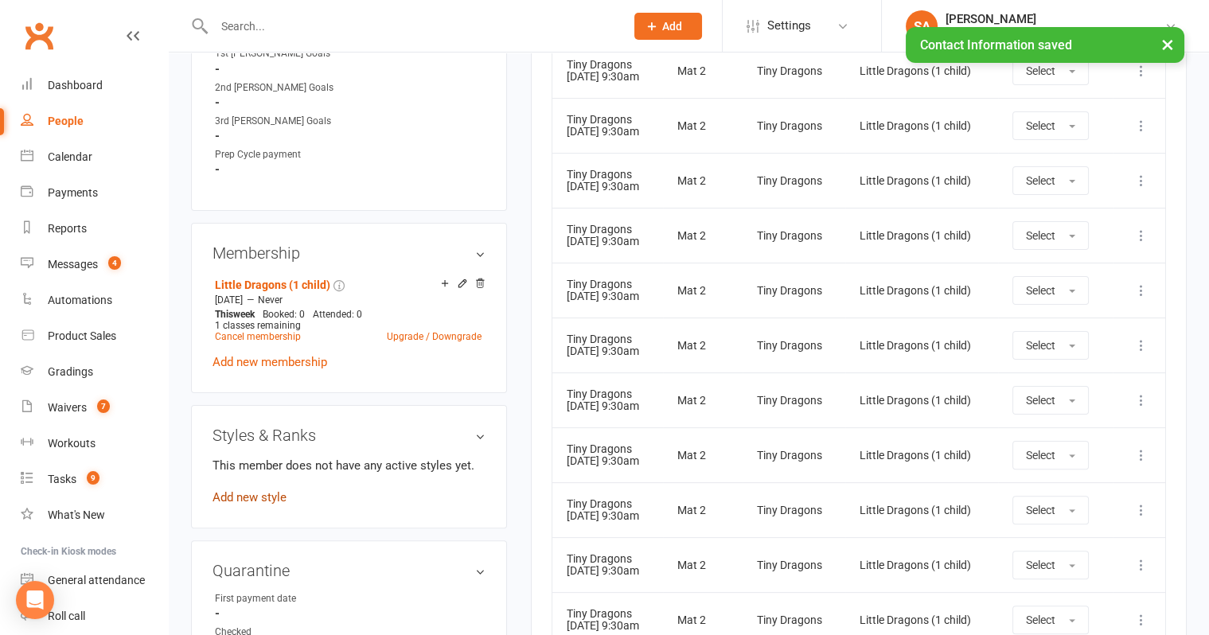
click at [260, 496] on link "Add new style" at bounding box center [249, 497] width 74 height 14
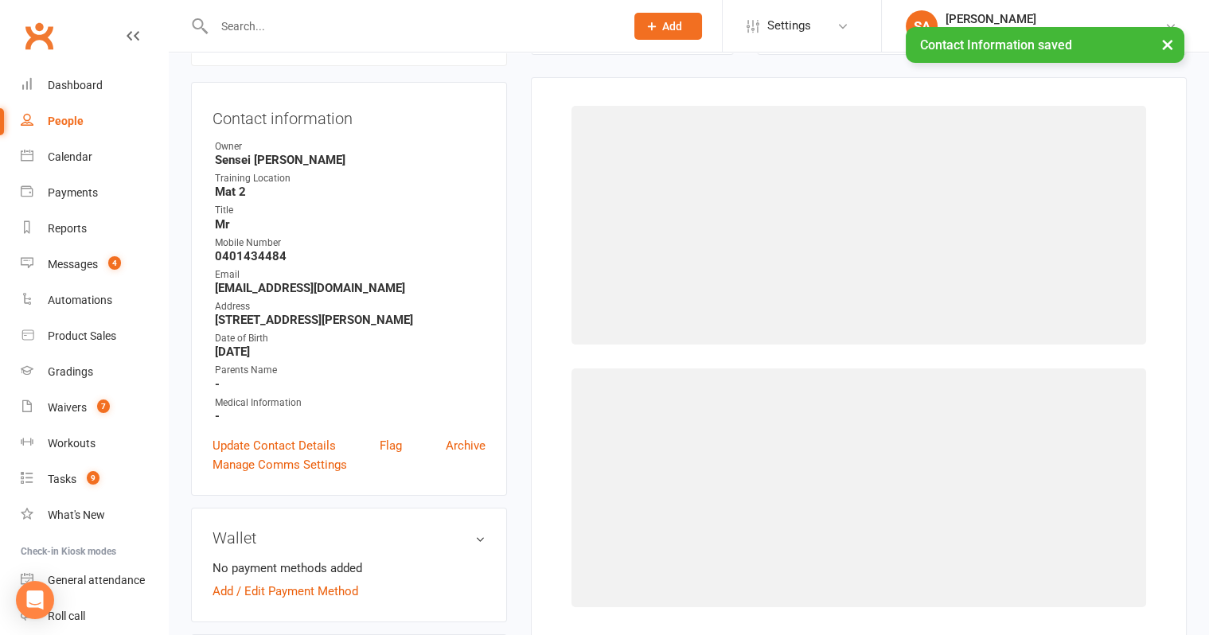
scroll to position [135, 0]
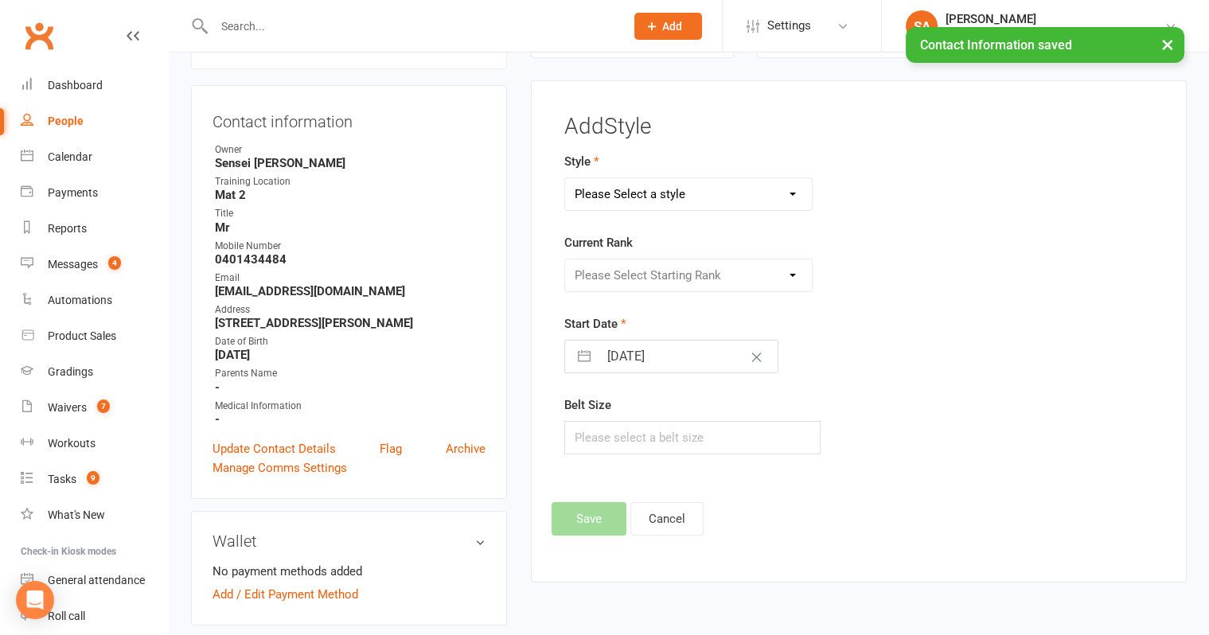
click at [638, 197] on select "Please Select a style Grandmasters Karate Kickboxing Kobudo Little Dragons Mini…" at bounding box center [688, 194] width 247 height 32
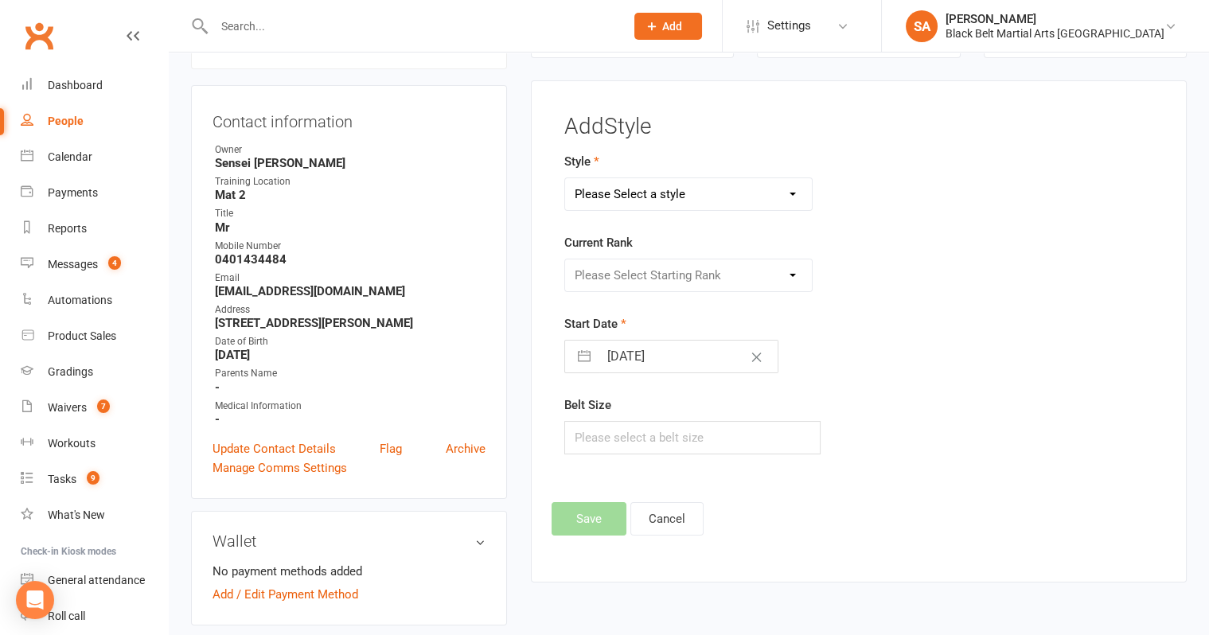
select select "769"
click at [643, 283] on select "Please Select Starting Rank White belt White green belt White blue belt White p…" at bounding box center [688, 275] width 247 height 32
select select "6953"
click at [625, 436] on input "text" at bounding box center [692, 437] width 256 height 33
type input "1"
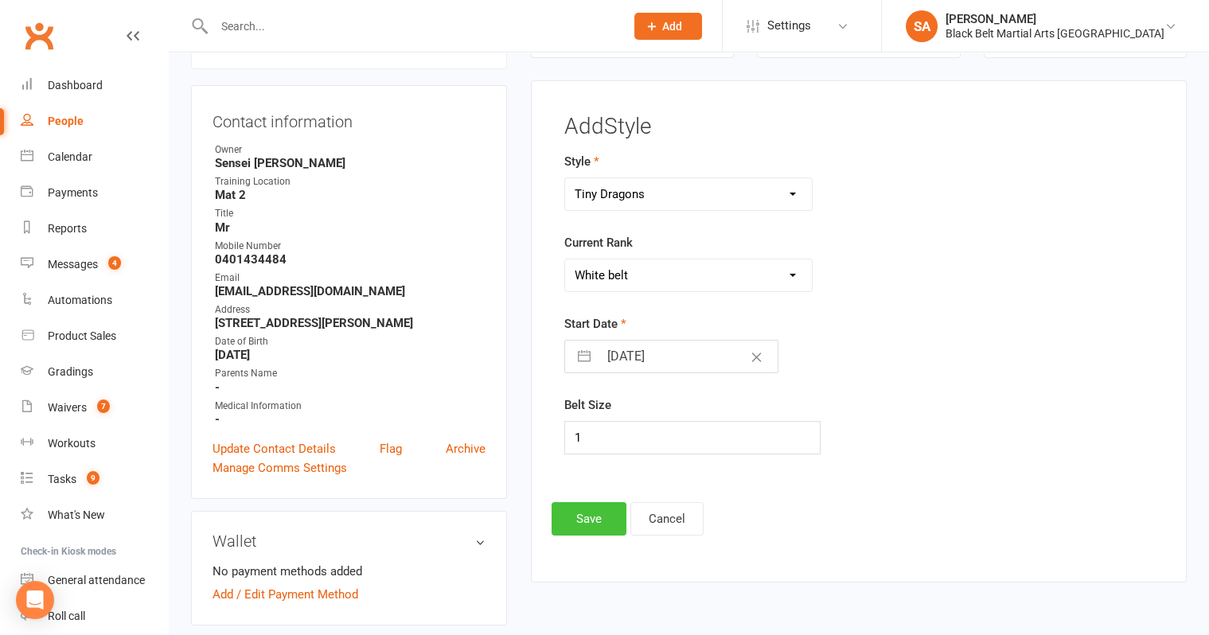
click at [590, 517] on button "Save" at bounding box center [588, 518] width 75 height 33
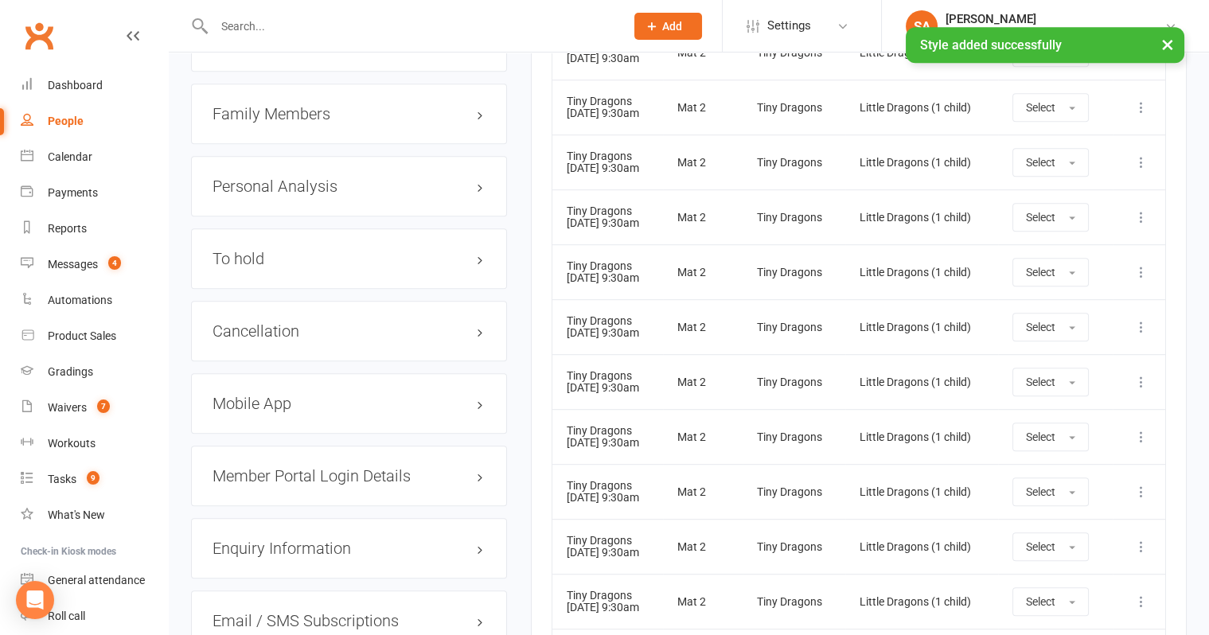
scroll to position [1435, 0]
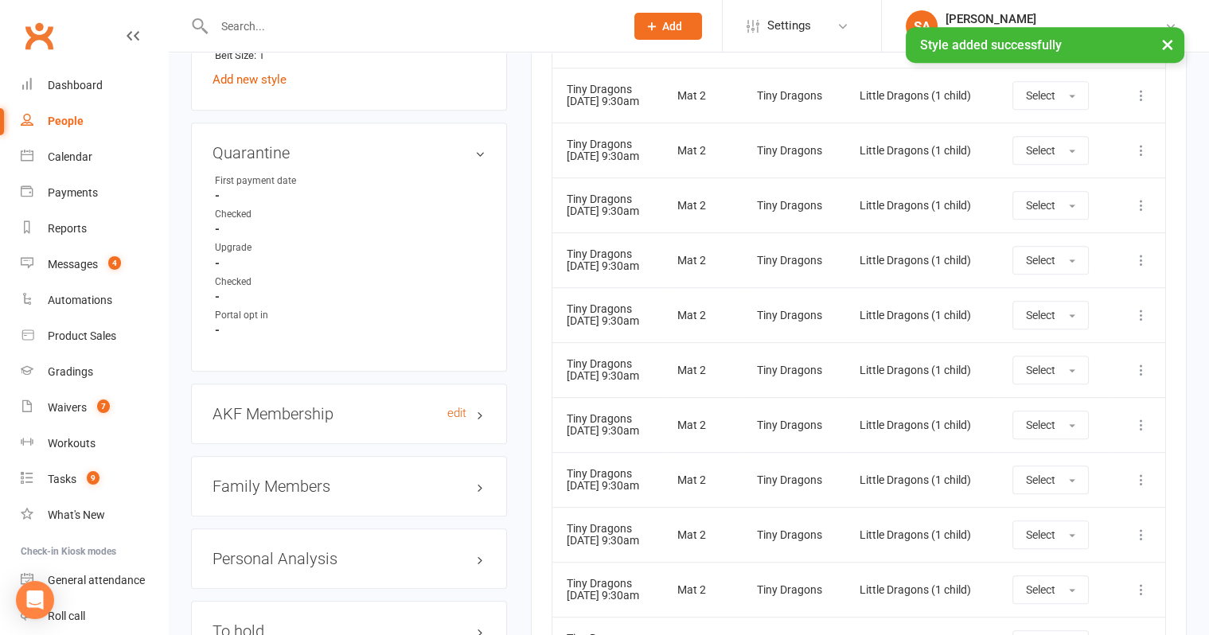
click at [279, 411] on h3 "AKF Membership edit" at bounding box center [348, 414] width 273 height 18
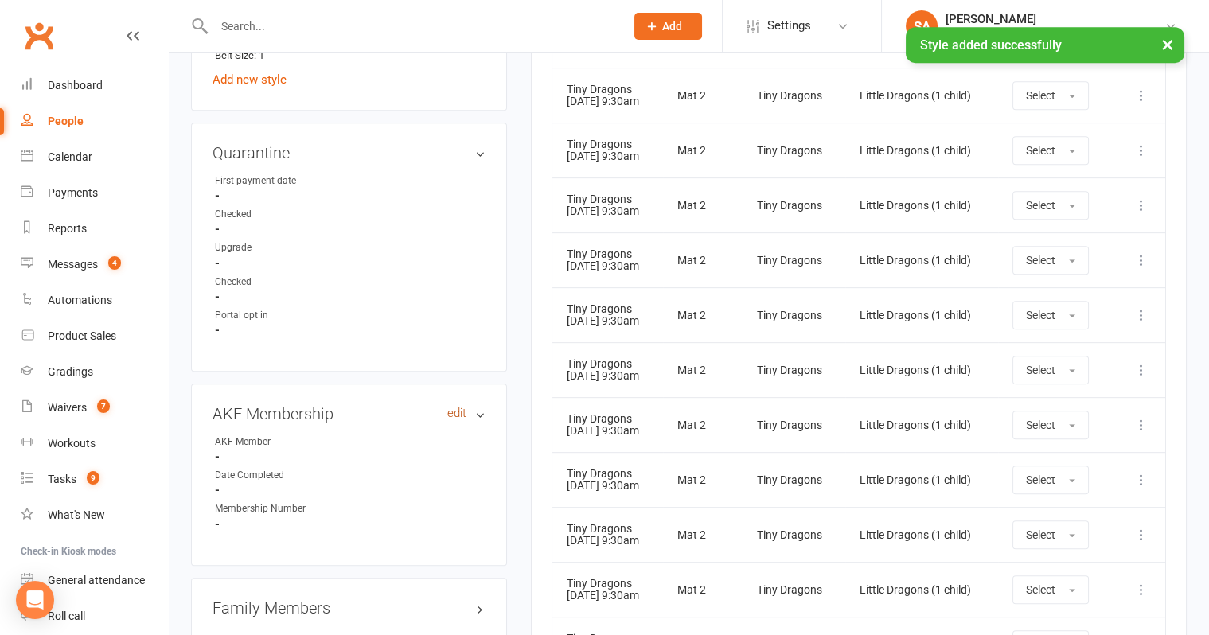
click at [459, 407] on link "edit" at bounding box center [456, 414] width 19 height 14
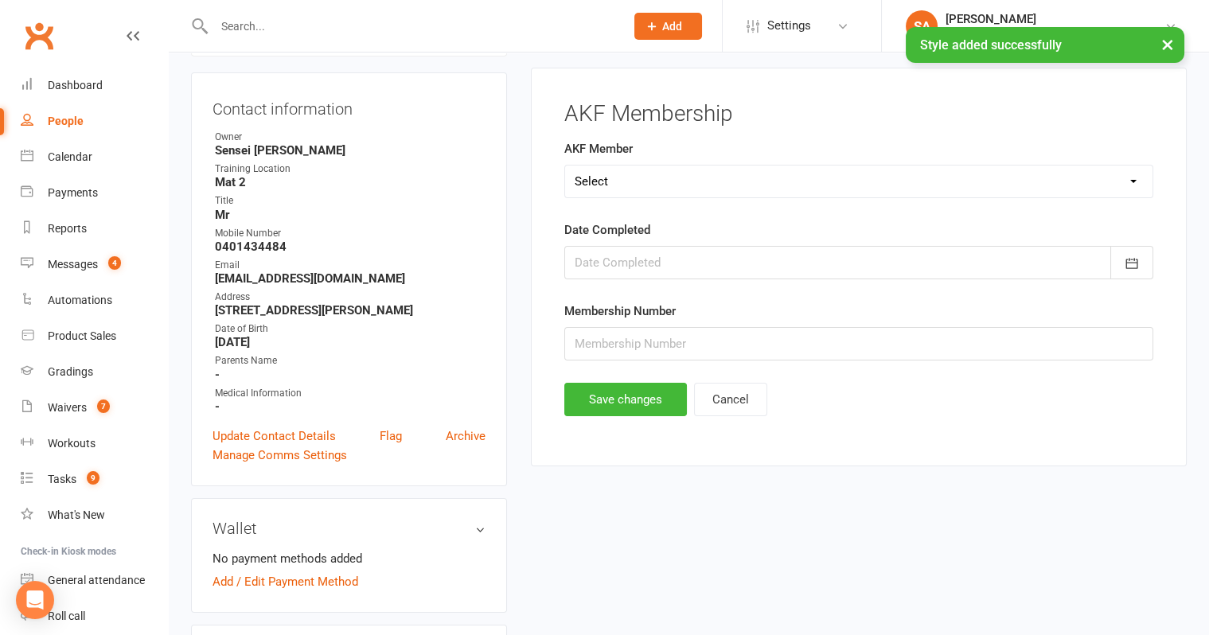
scroll to position [135, 0]
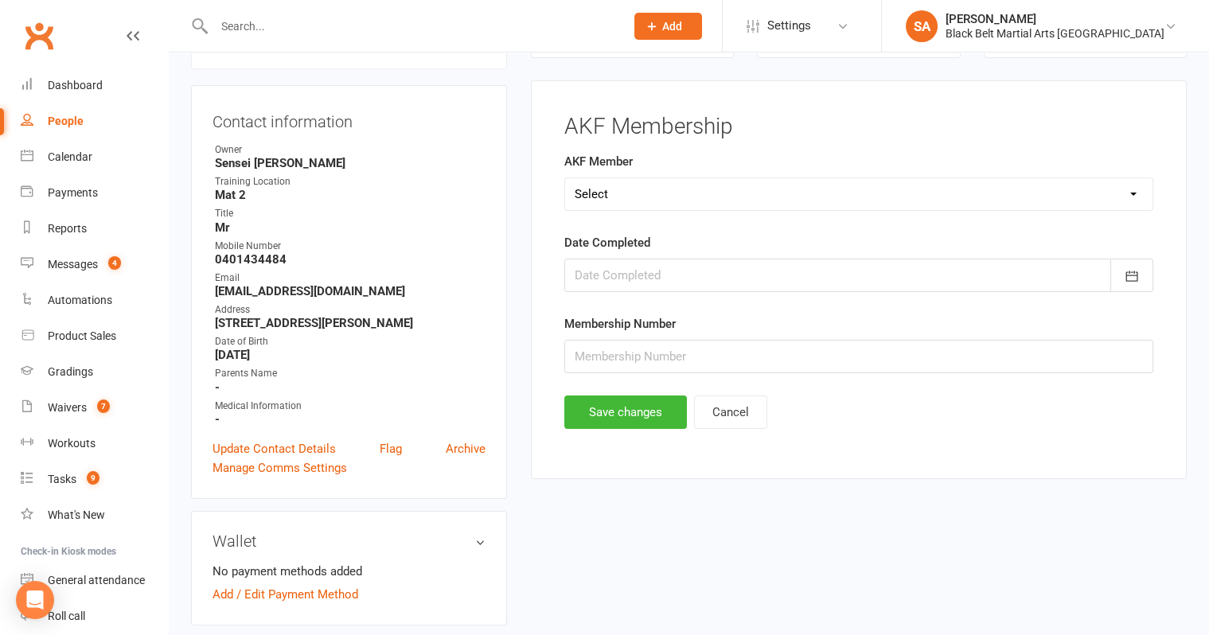
click at [611, 196] on select "Select Yes No Cancelled Transfered" at bounding box center [858, 194] width 587 height 32
select select "No"
click at [607, 396] on button "Save changes" at bounding box center [625, 411] width 123 height 33
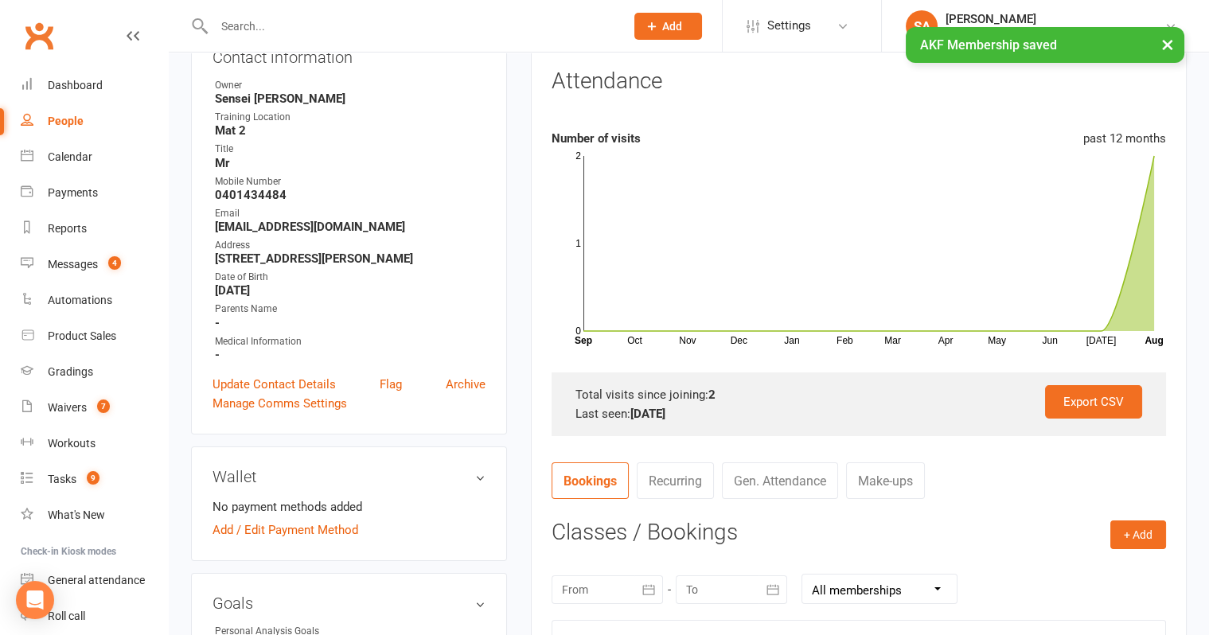
scroll to position [0, 0]
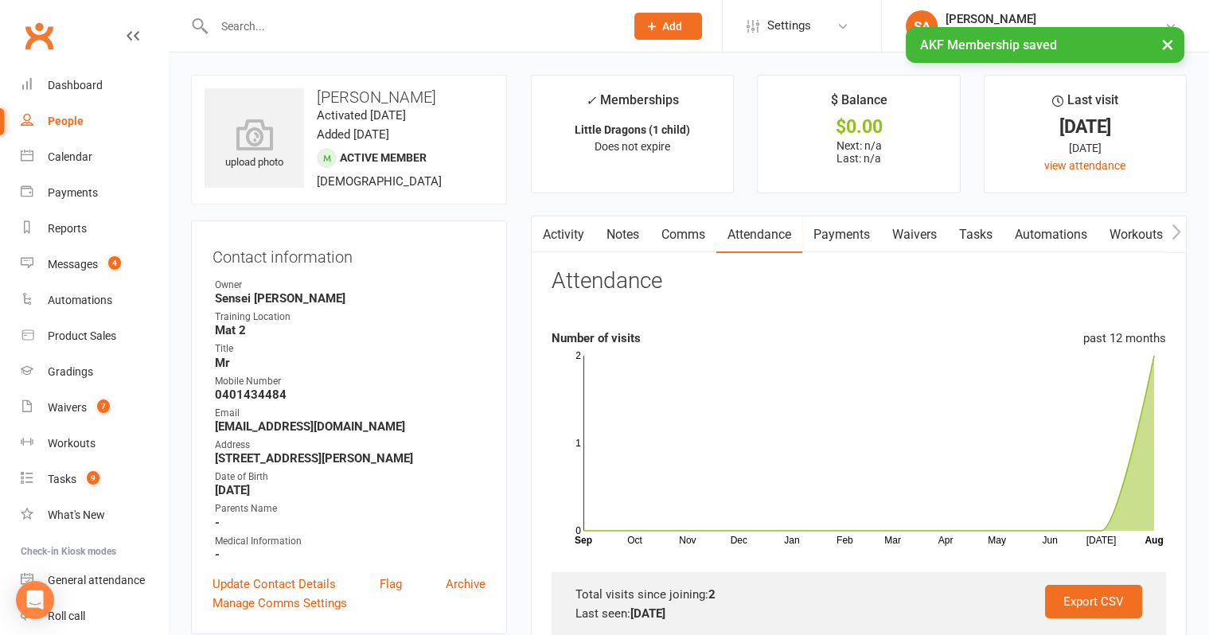
drag, startPoint x: 422, startPoint y: 91, endPoint x: 313, endPoint y: 95, distance: 109.0
click at [313, 95] on h3 "Nathaniel Mall" at bounding box center [348, 97] width 289 height 18
copy h3 "Nathaniel Mall"
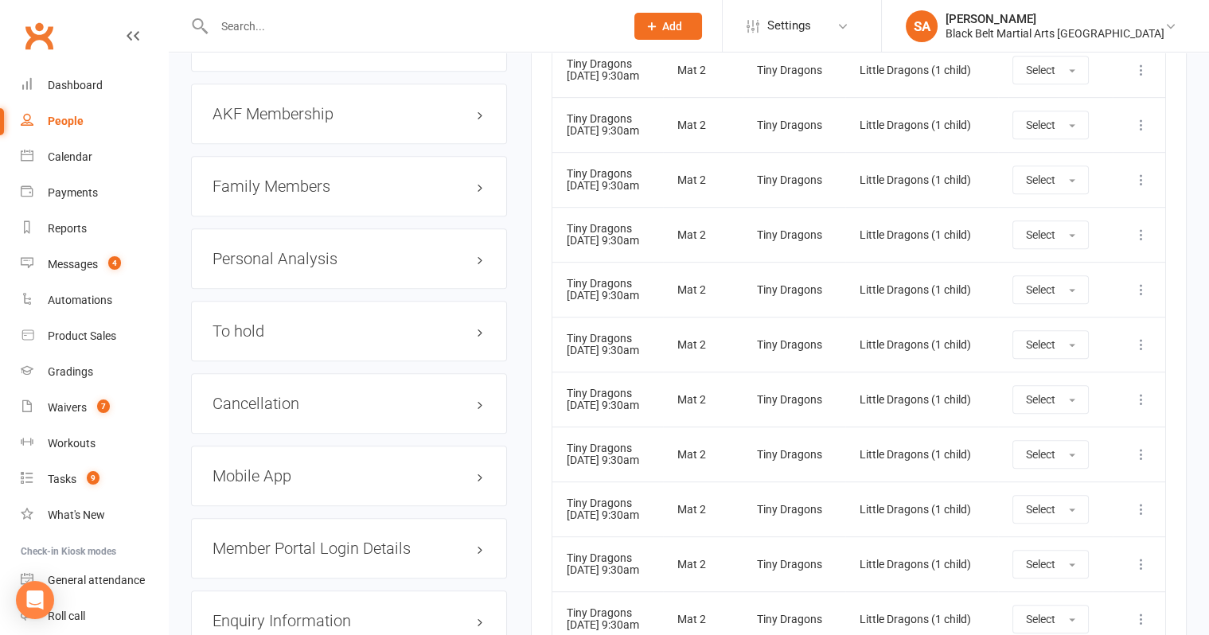
scroll to position [1923, 0]
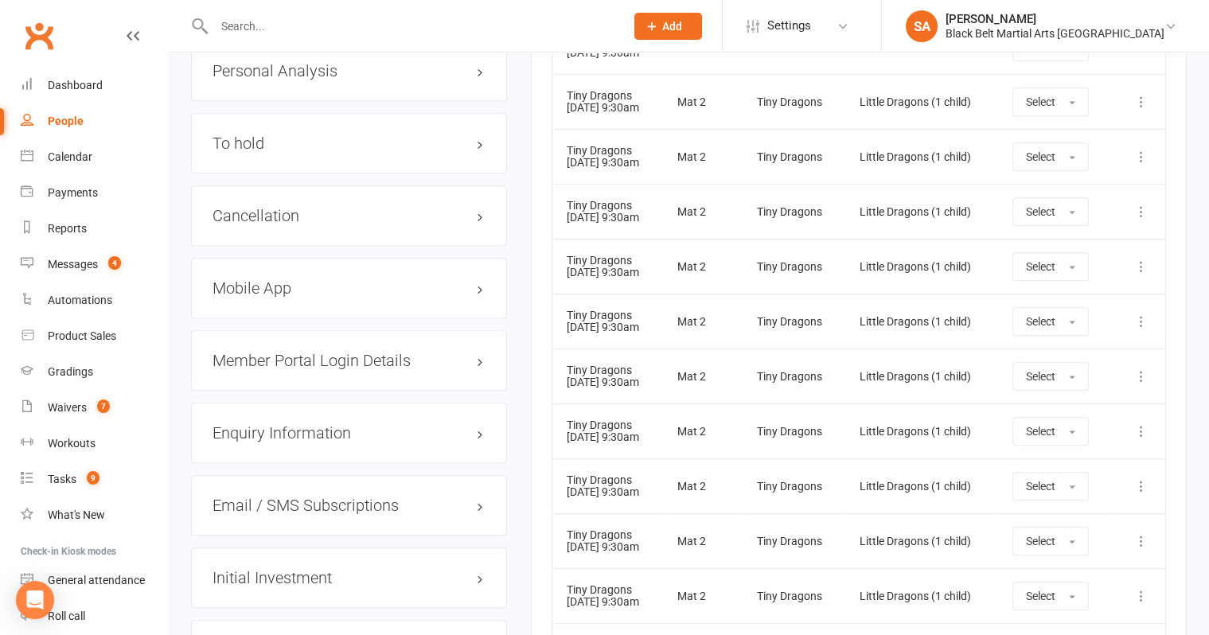
click at [265, 279] on h3 "Mobile App" at bounding box center [348, 288] width 273 height 18
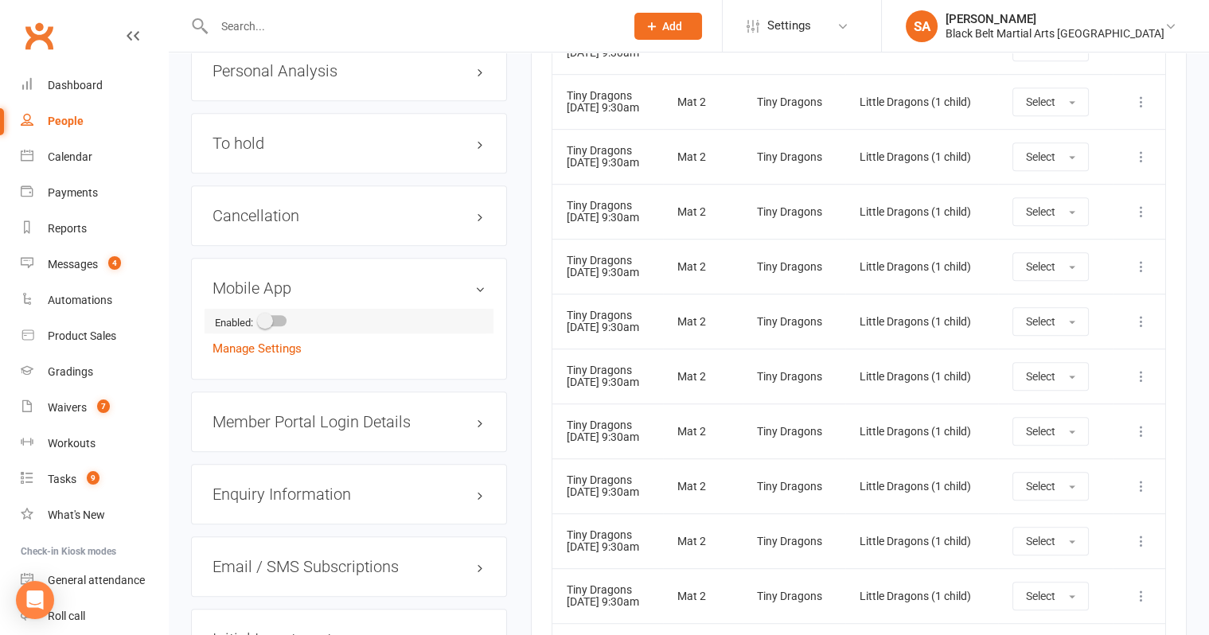
click at [274, 317] on switch at bounding box center [273, 323] width 40 height 12
click at [273, 313] on span at bounding box center [265, 321] width 16 height 16
click at [259, 318] on input "checkbox" at bounding box center [259, 318] width 0 height 0
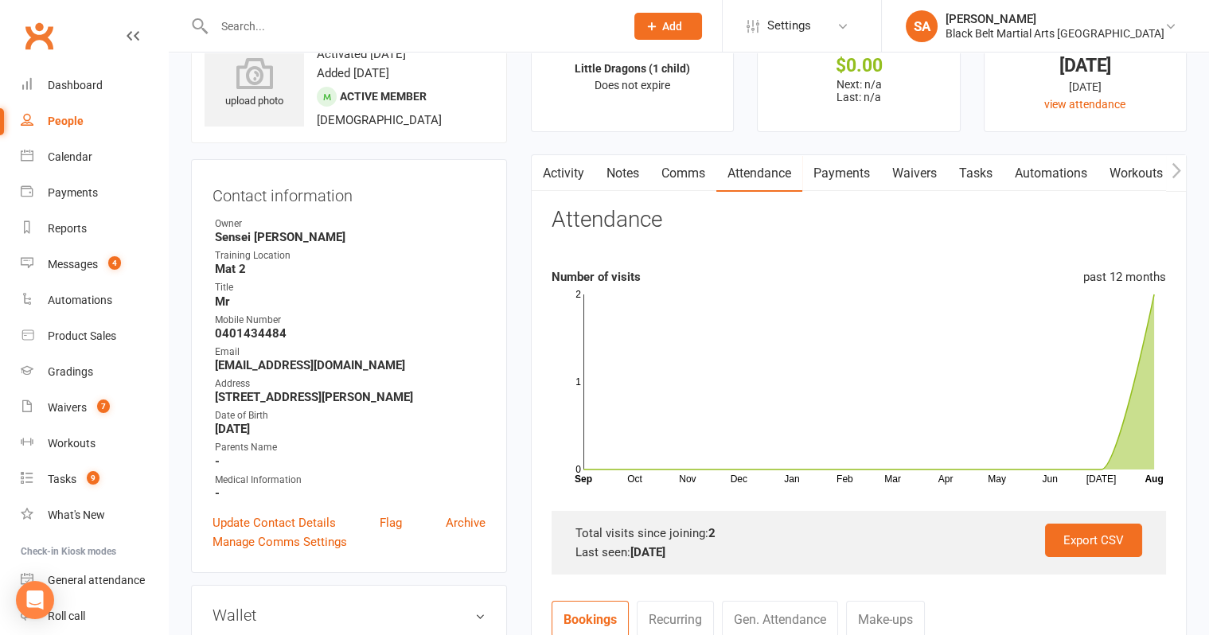
scroll to position [0, 0]
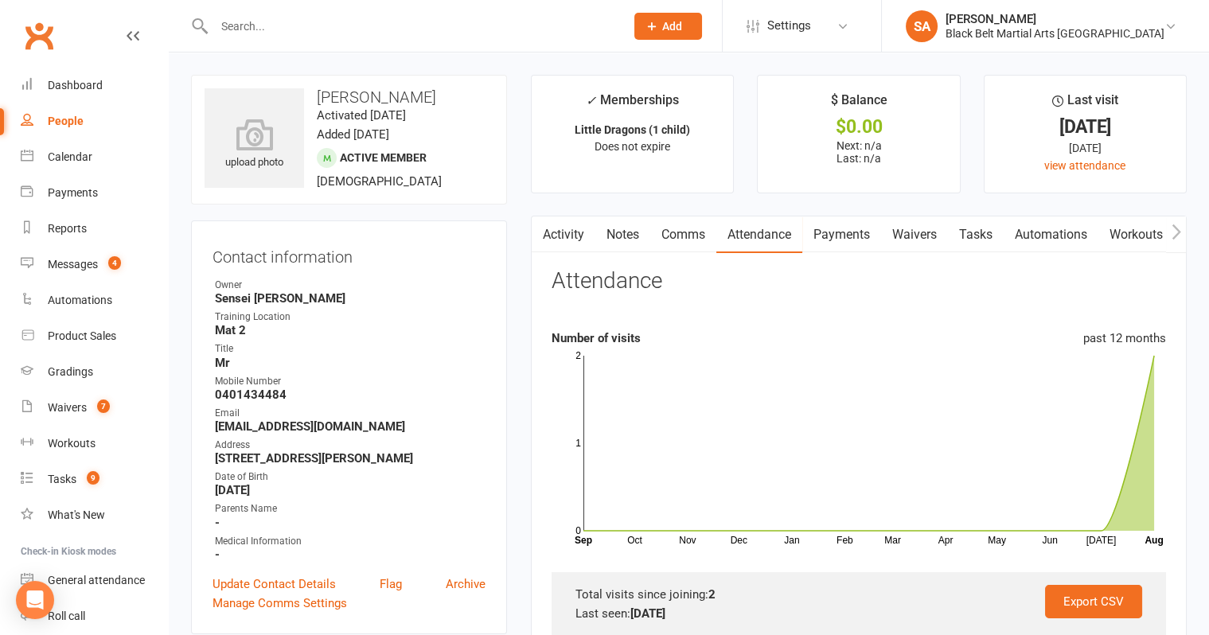
click at [559, 234] on link "Activity" at bounding box center [563, 234] width 64 height 37
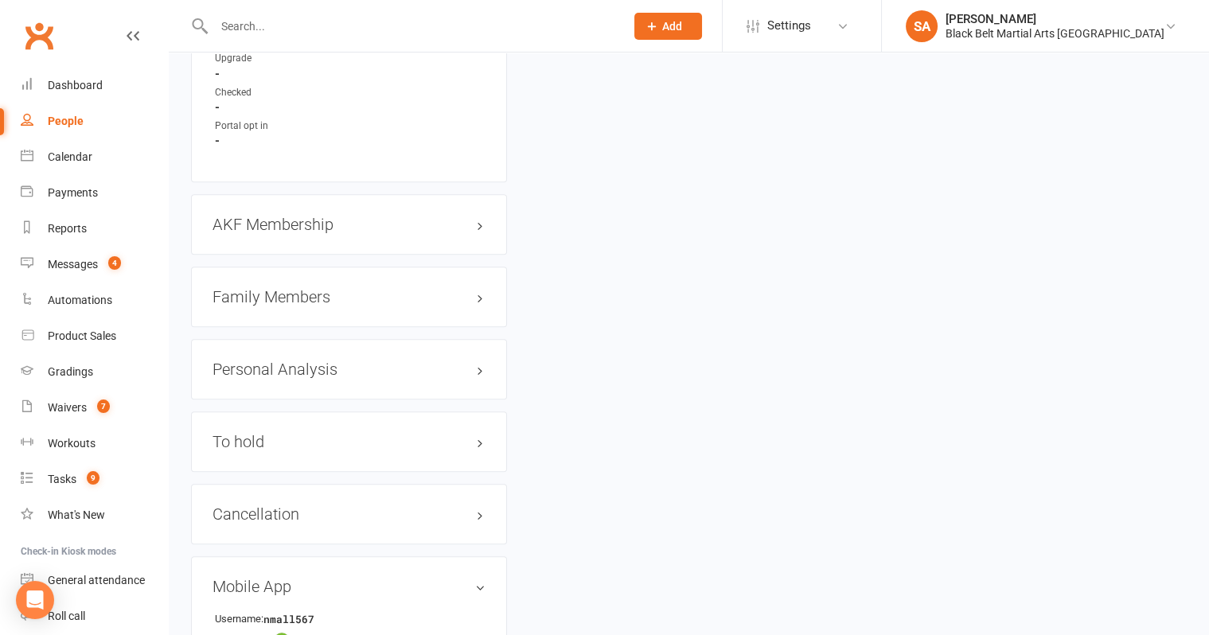
scroll to position [1657, 0]
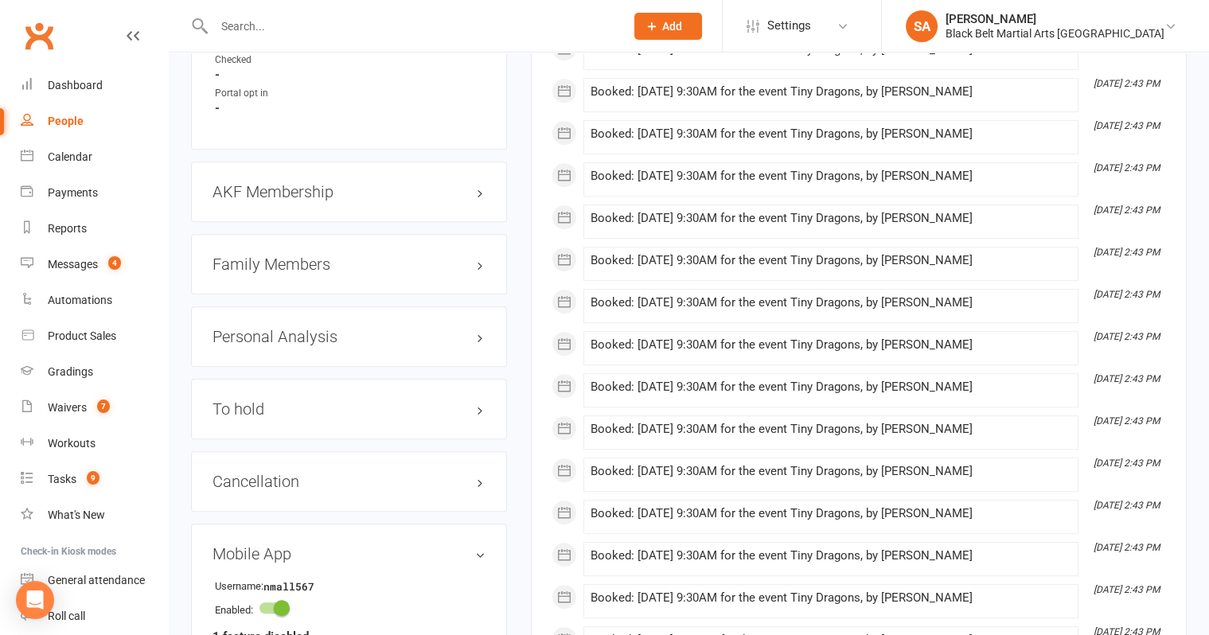
click at [248, 258] on h3 "Family Members" at bounding box center [348, 264] width 273 height 18
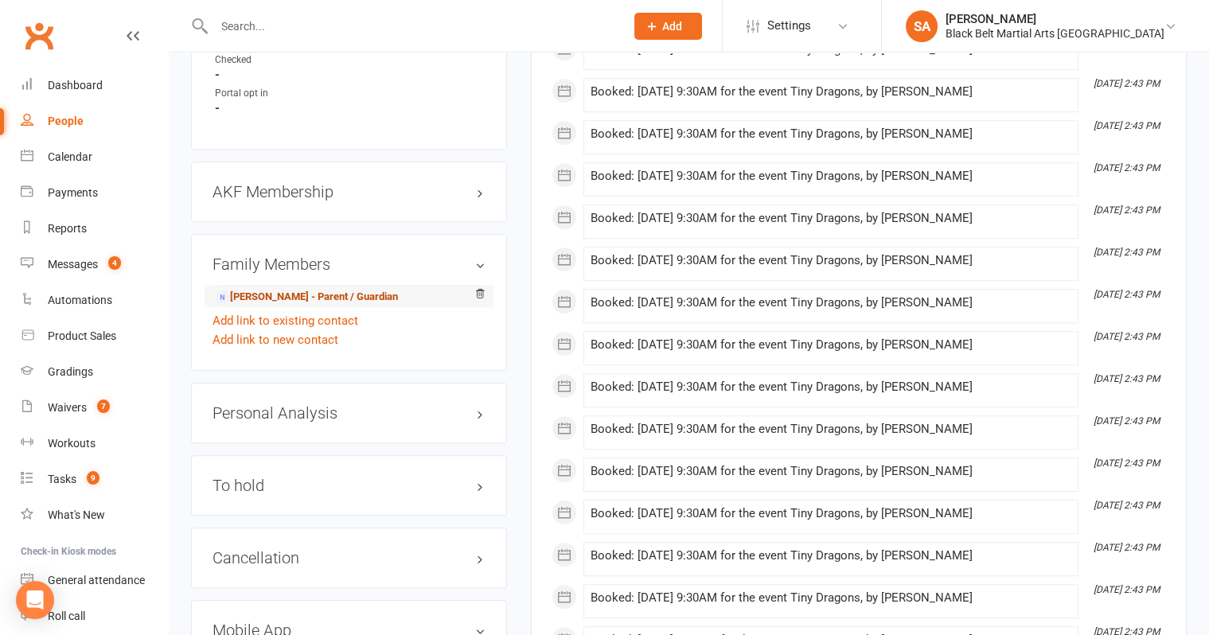
click at [246, 294] on link "Olivia Mall - Parent / Guardian" at bounding box center [306, 297] width 183 height 17
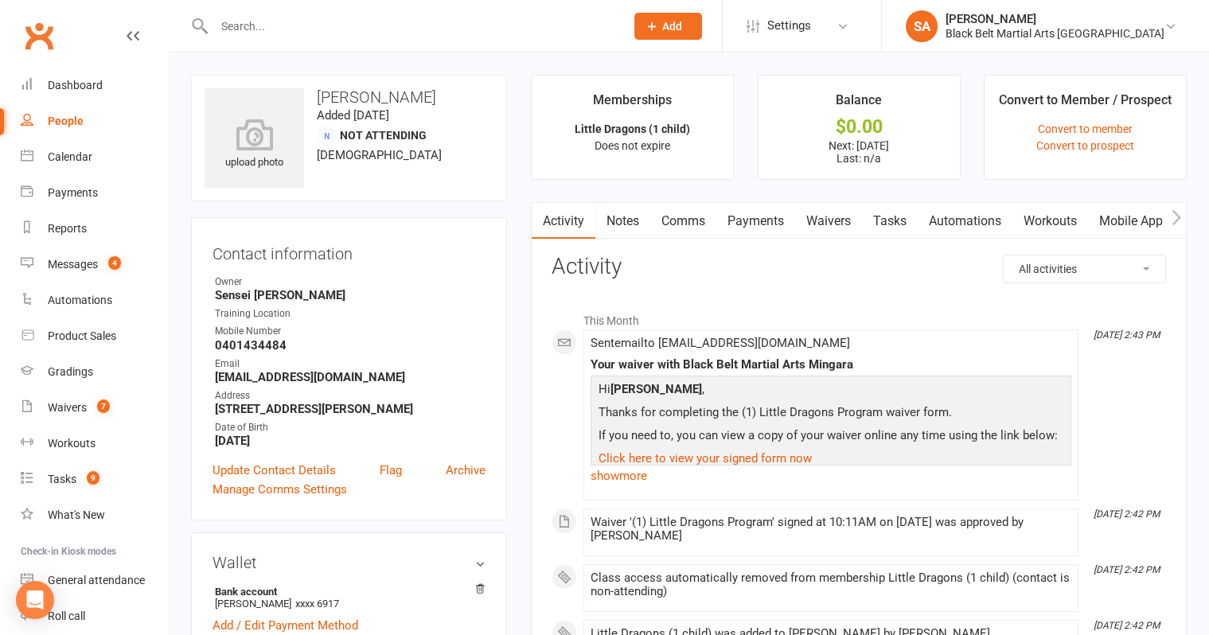
click at [762, 218] on link "Payments" at bounding box center [755, 221] width 79 height 37
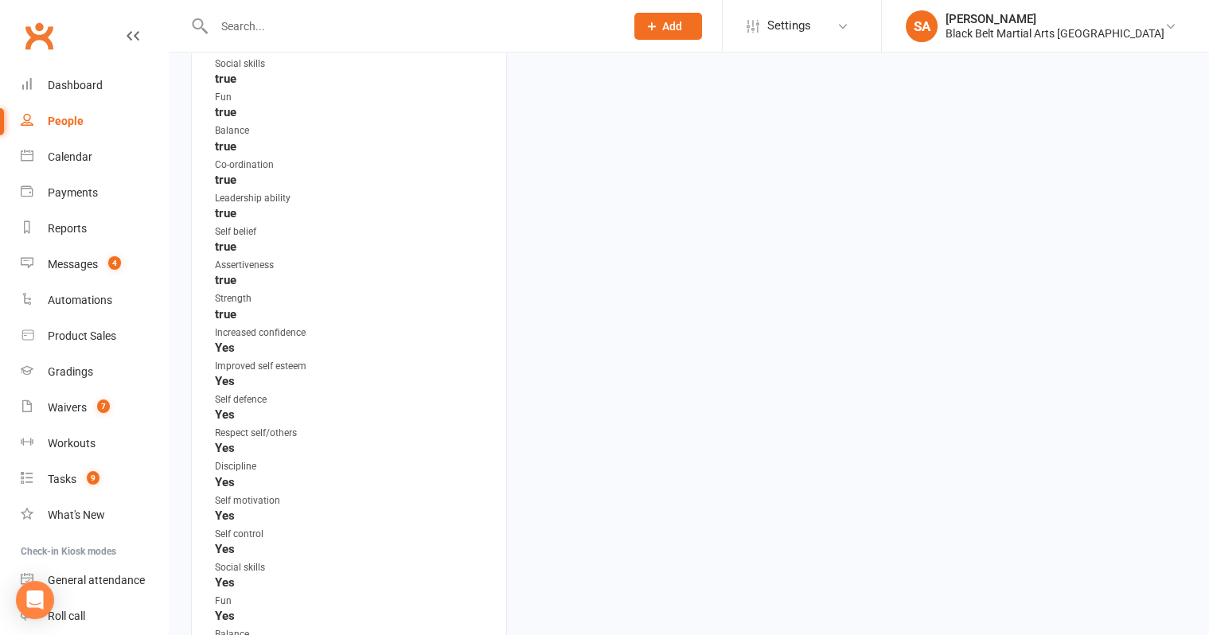
scroll to position [2703, 0]
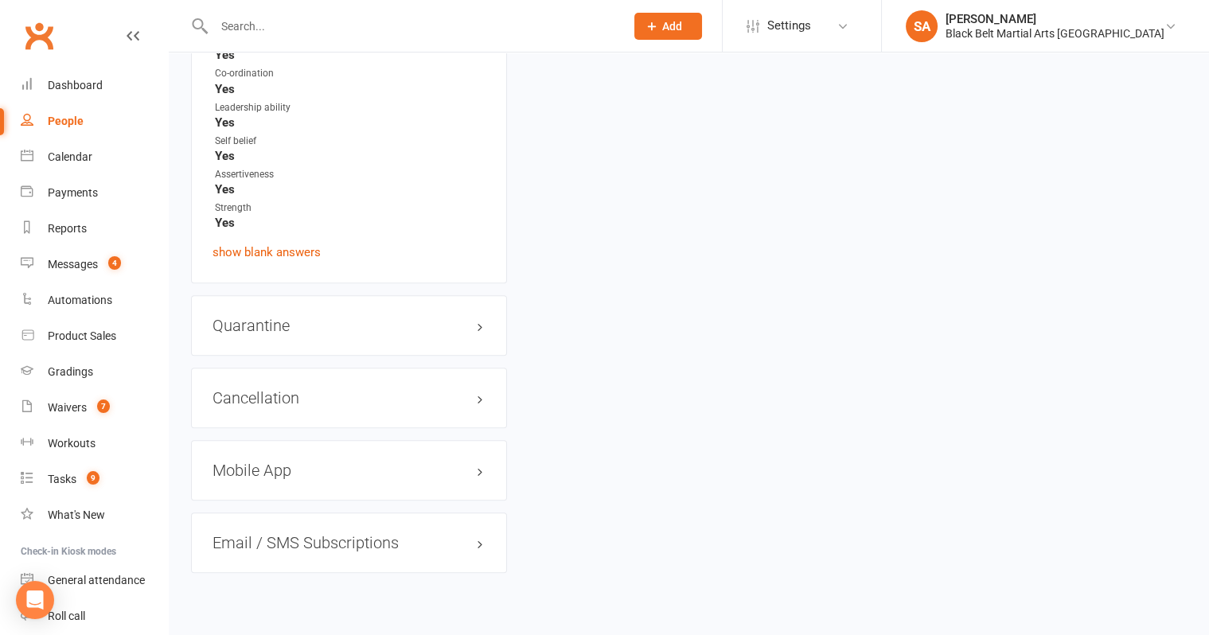
click at [291, 461] on h3 "Mobile App" at bounding box center [348, 470] width 273 height 18
click at [278, 497] on div at bounding box center [272, 502] width 27 height 11
click at [259, 500] on input "checkbox" at bounding box center [259, 500] width 0 height 0
click at [255, 547] on link "Manage Settings" at bounding box center [256, 554] width 89 height 14
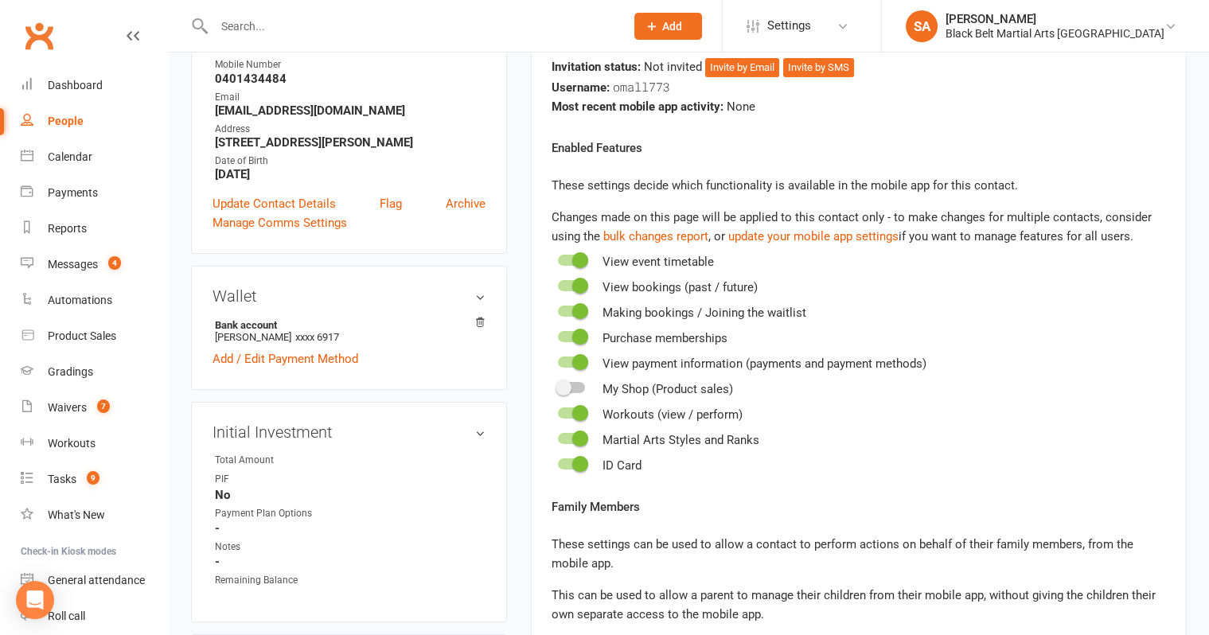
scroll to position [121, 0]
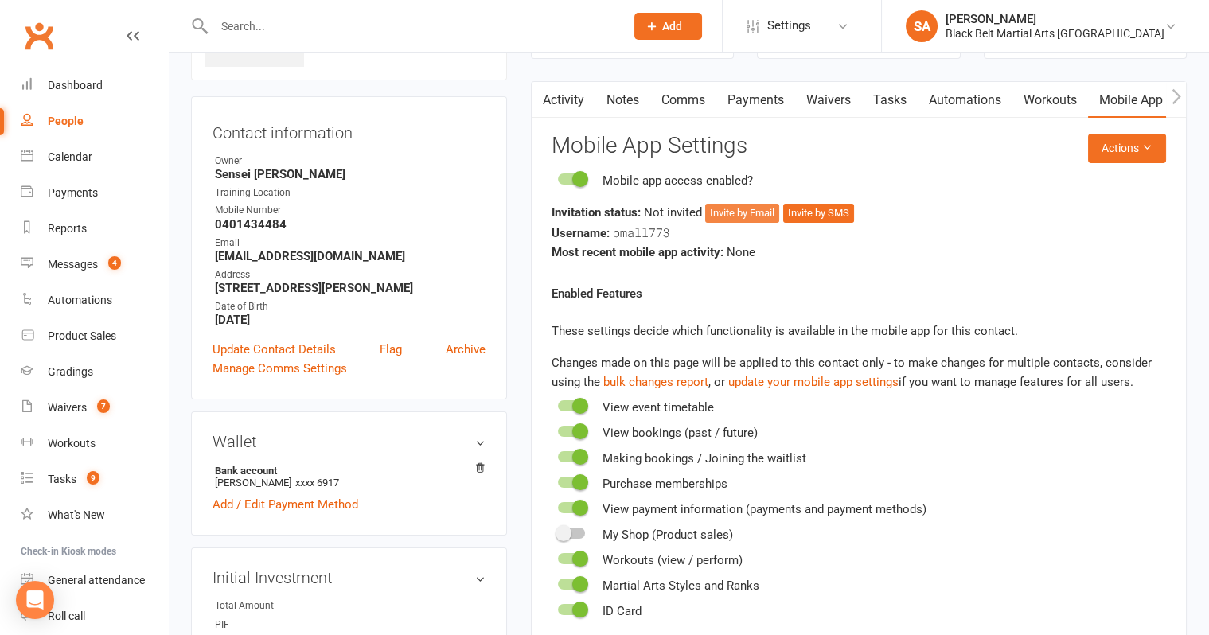
click at [743, 212] on button "Invite by Email" at bounding box center [742, 213] width 74 height 19
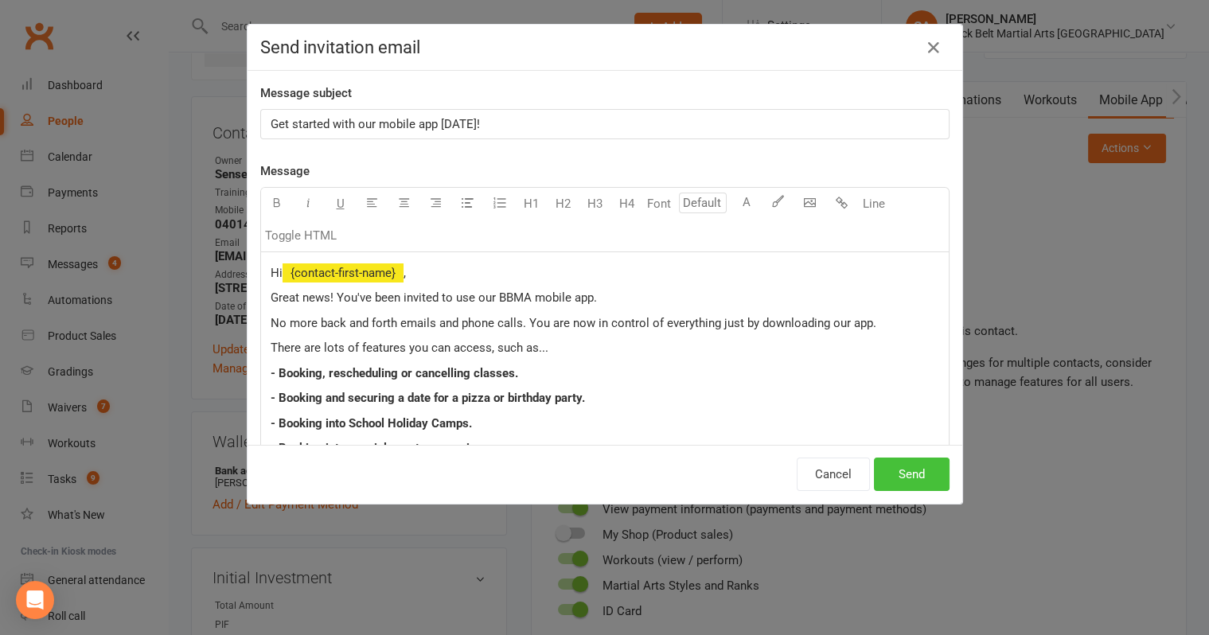
click at [905, 469] on button "Send" at bounding box center [912, 473] width 76 height 33
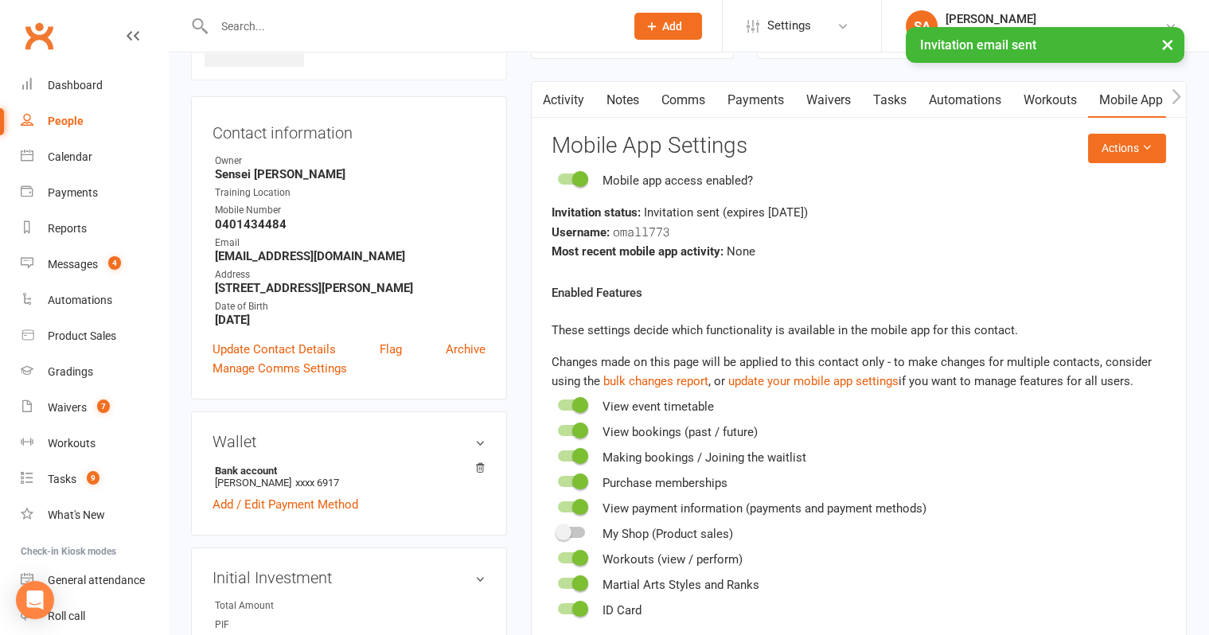
scroll to position [0, 0]
